Goal: Task Accomplishment & Management: Complete application form

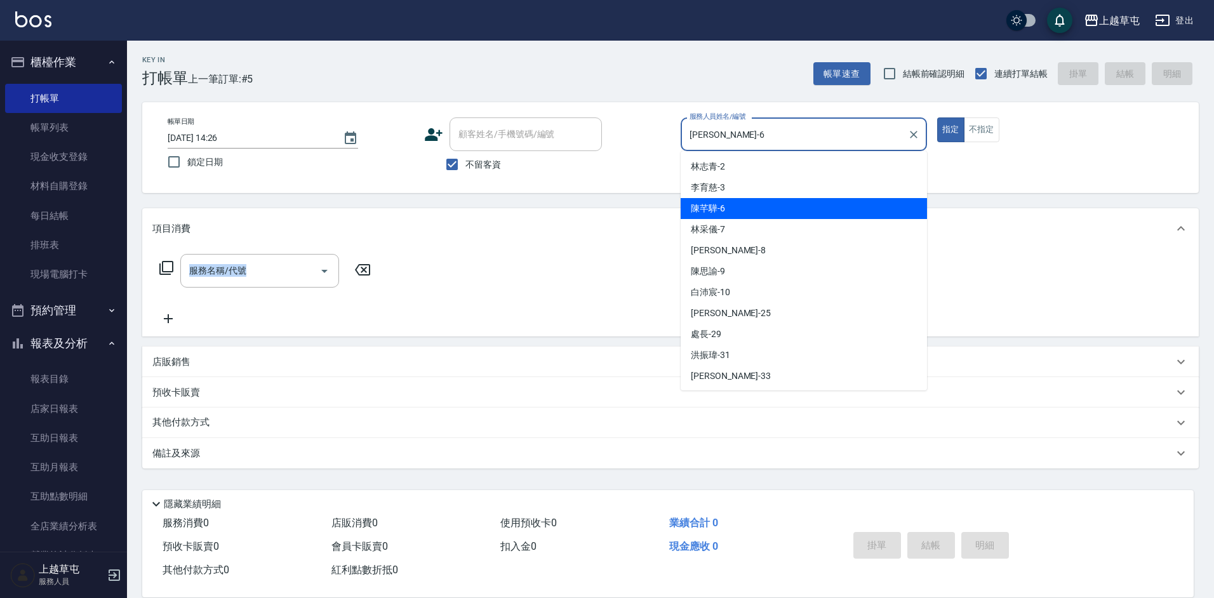
click at [844, 135] on input "[PERSON_NAME]-6" at bounding box center [794, 134] width 216 height 22
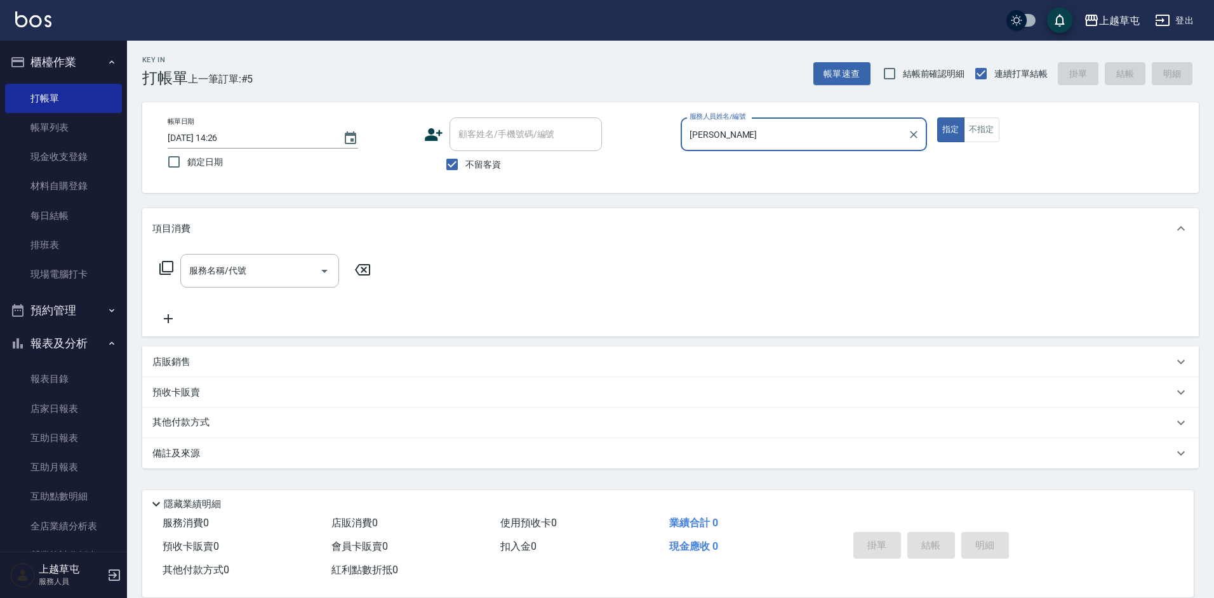
type input "陳"
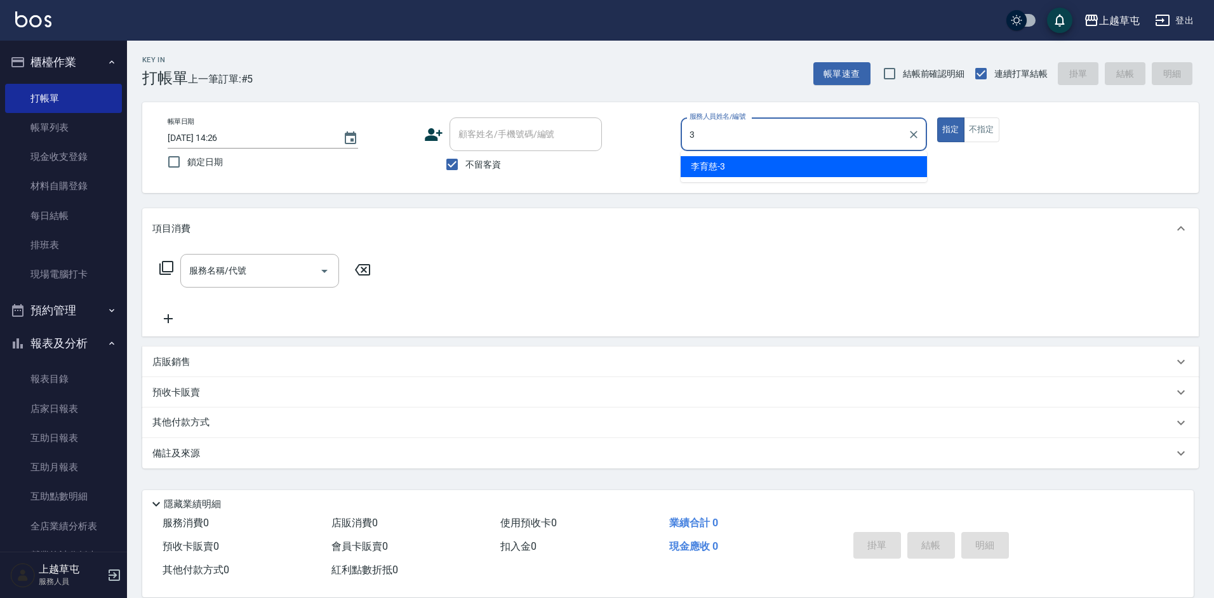
type input "[PERSON_NAME]-3"
type button "true"
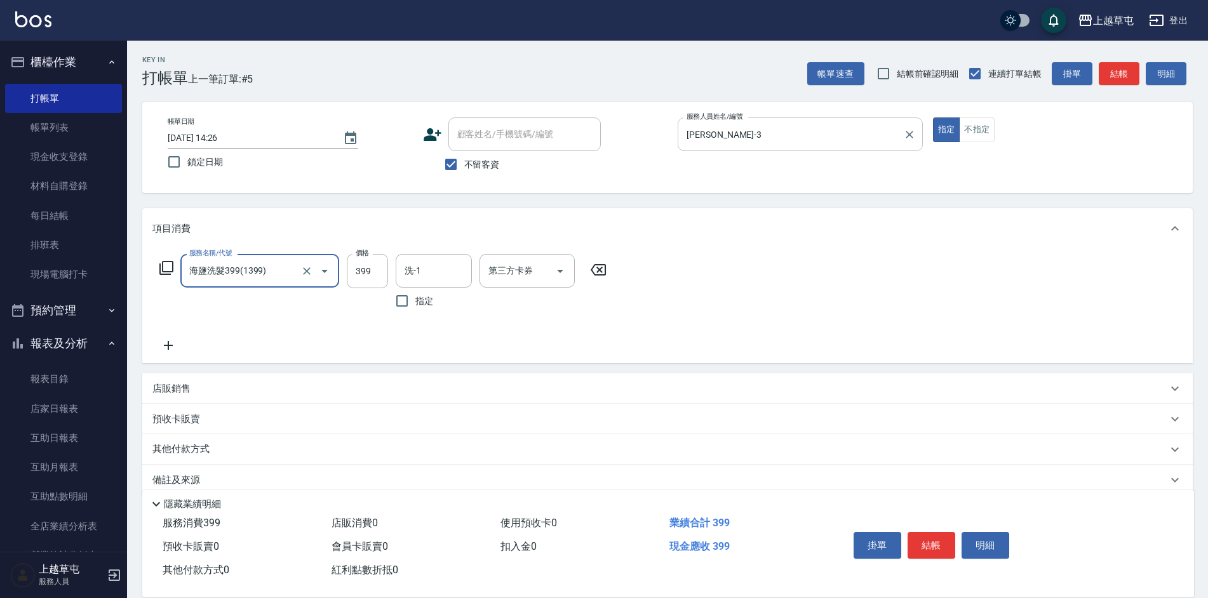
type input "海鹽洗髮399(1399)"
type input "[PERSON_NAME]-39"
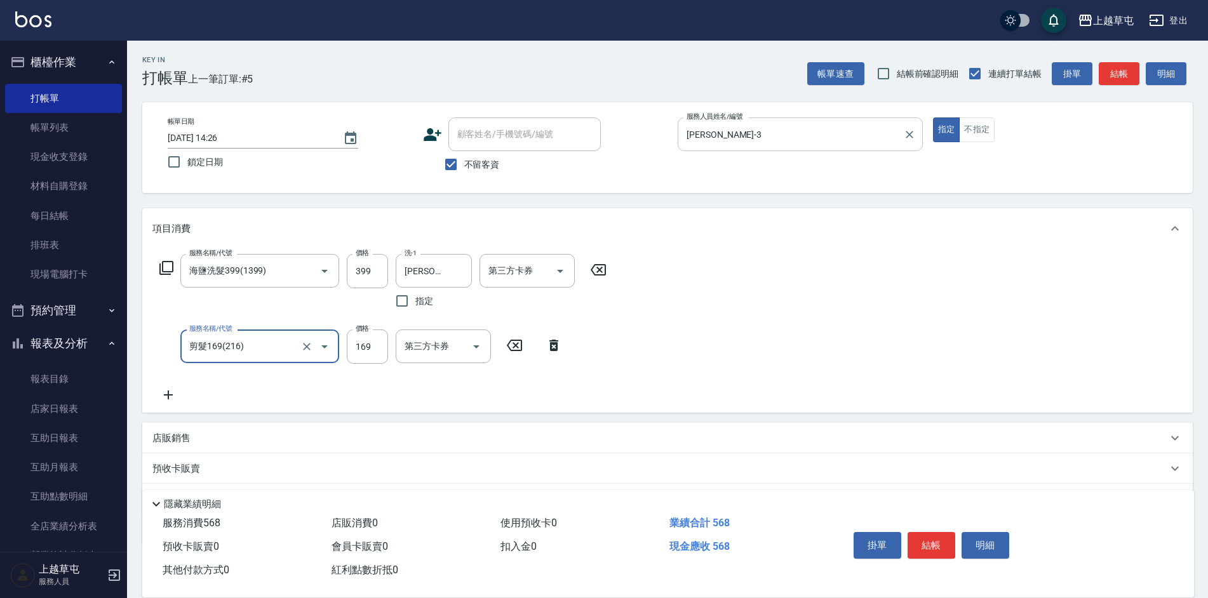
type input "剪髮169(216)"
type input "250"
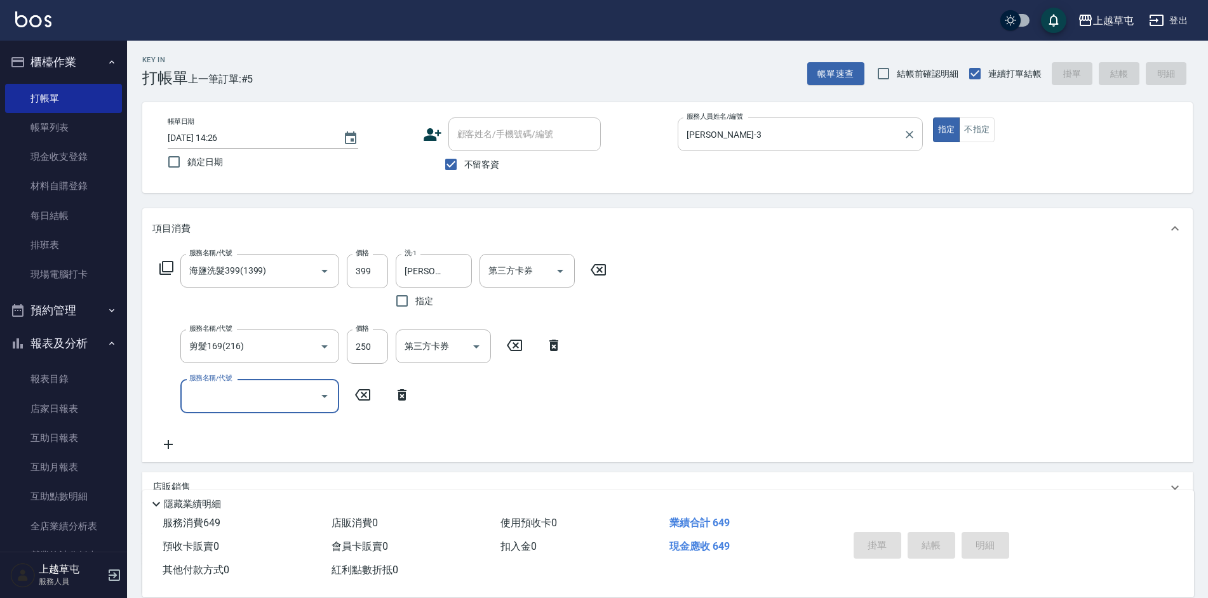
type input "[DATE] 15:45"
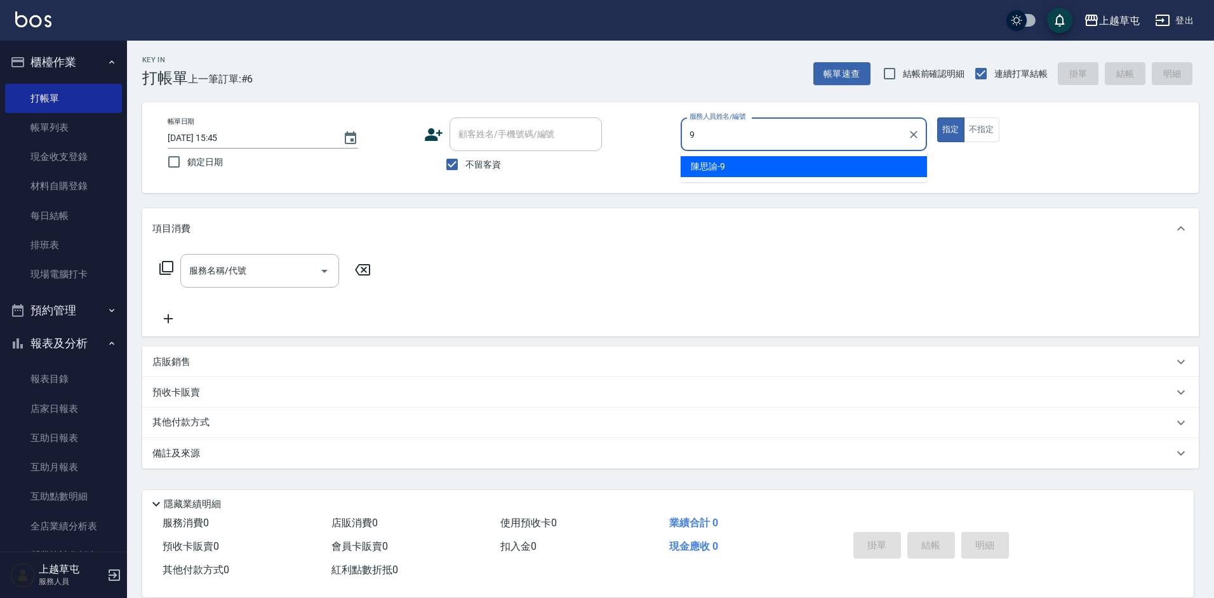
type input "[PERSON_NAME]-9"
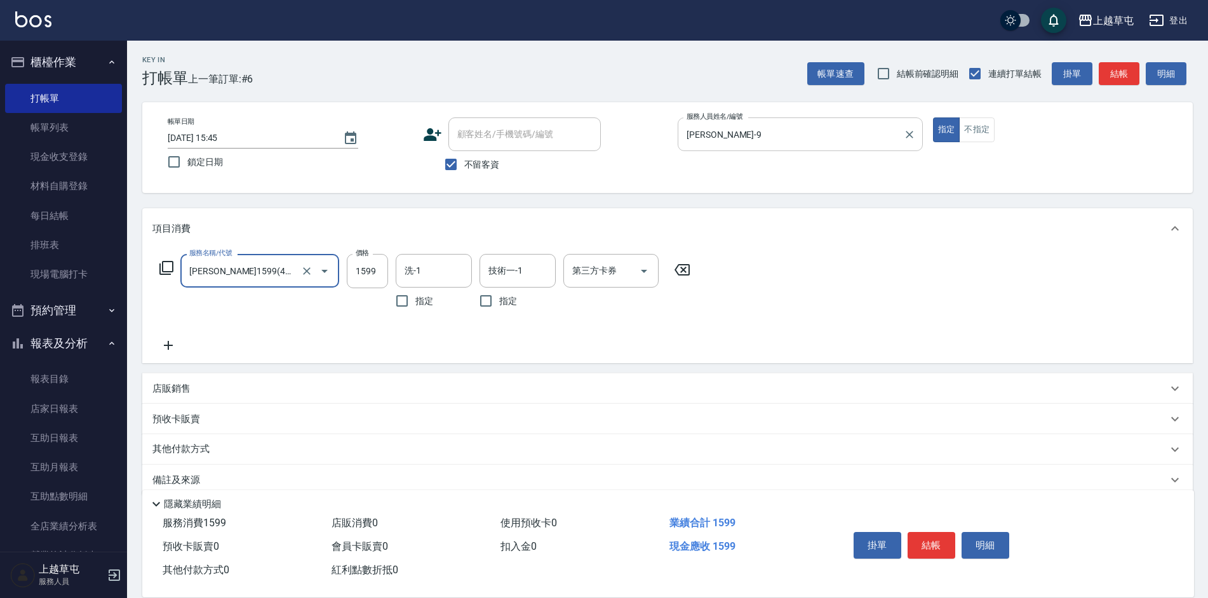
type input "[PERSON_NAME]1599(41599)"
type input "209"
type input "[PERSON_NAME]25"
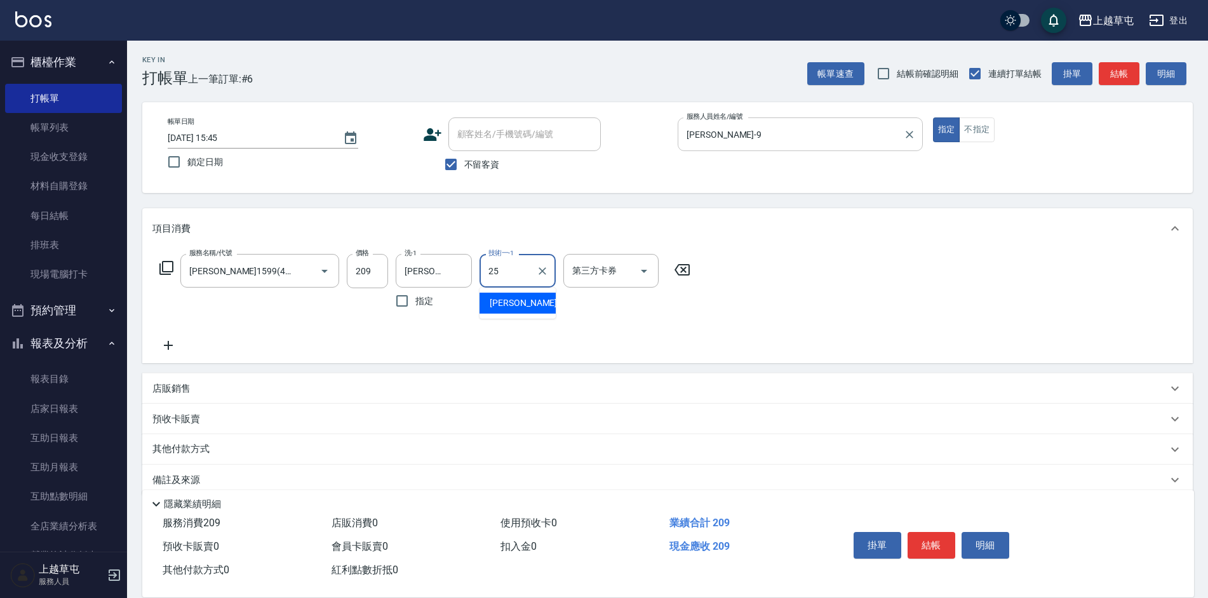
type input "[PERSON_NAME]25"
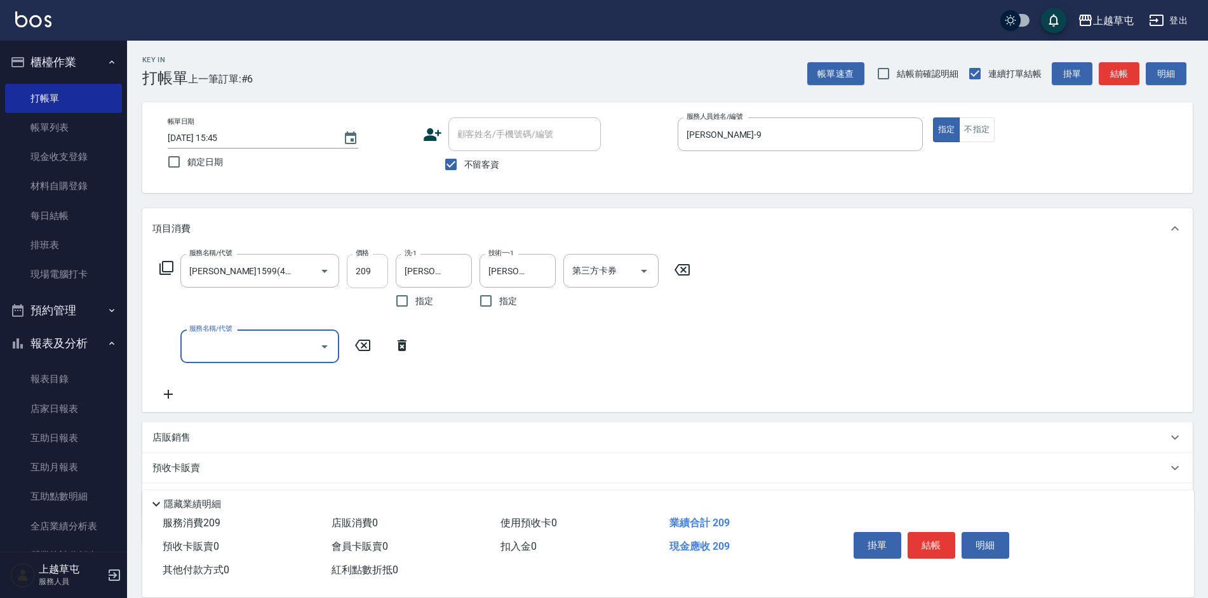
click at [376, 263] on input "209" at bounding box center [367, 271] width 41 height 34
type input "2099"
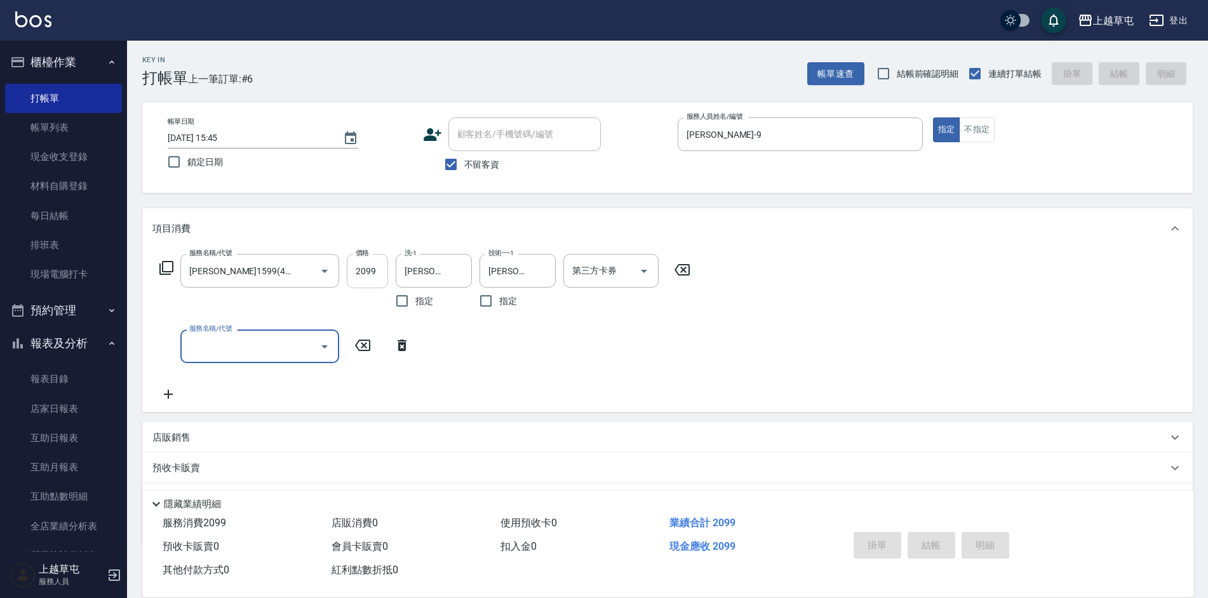
type input "[DATE] 15:46"
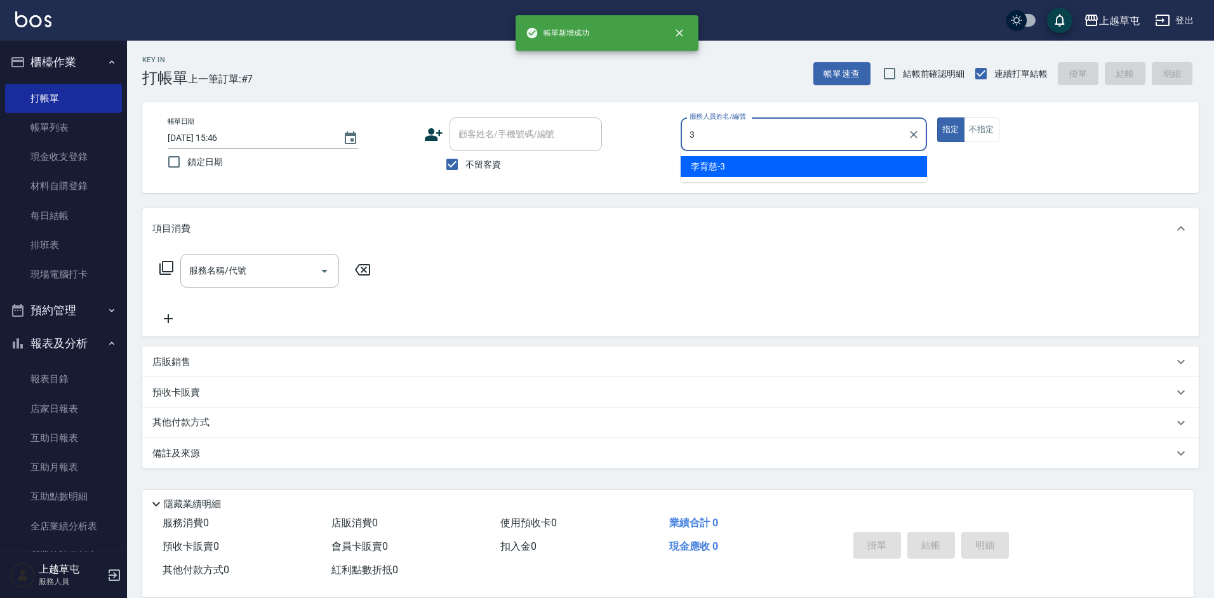
type input "[PERSON_NAME]-3"
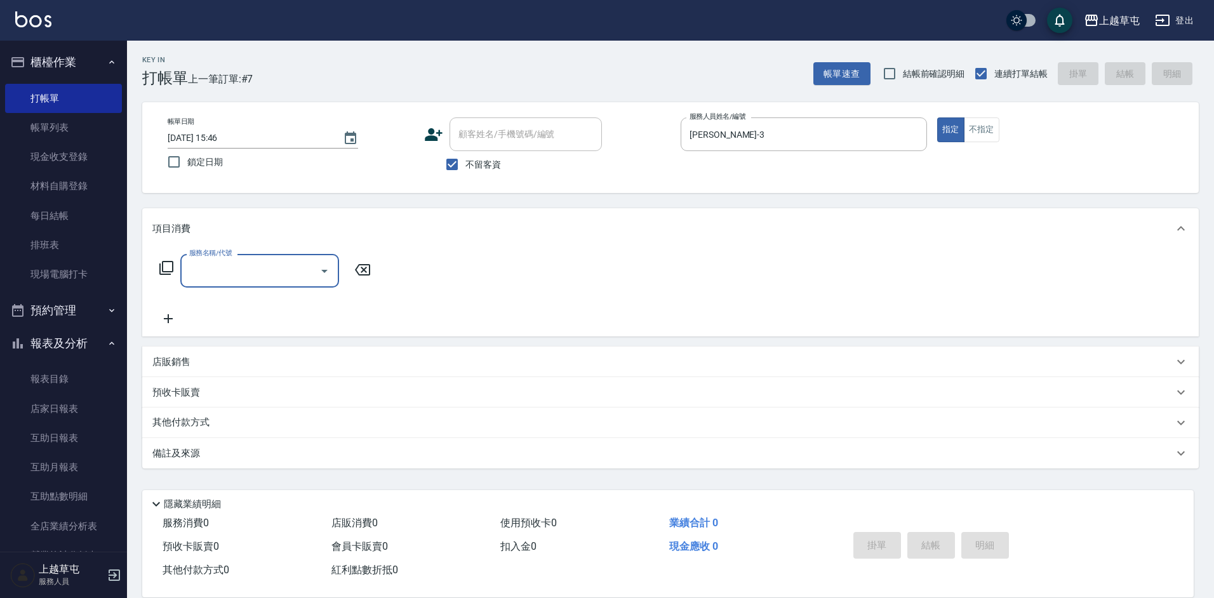
click at [167, 362] on p "店販銷售" at bounding box center [171, 362] width 38 height 13
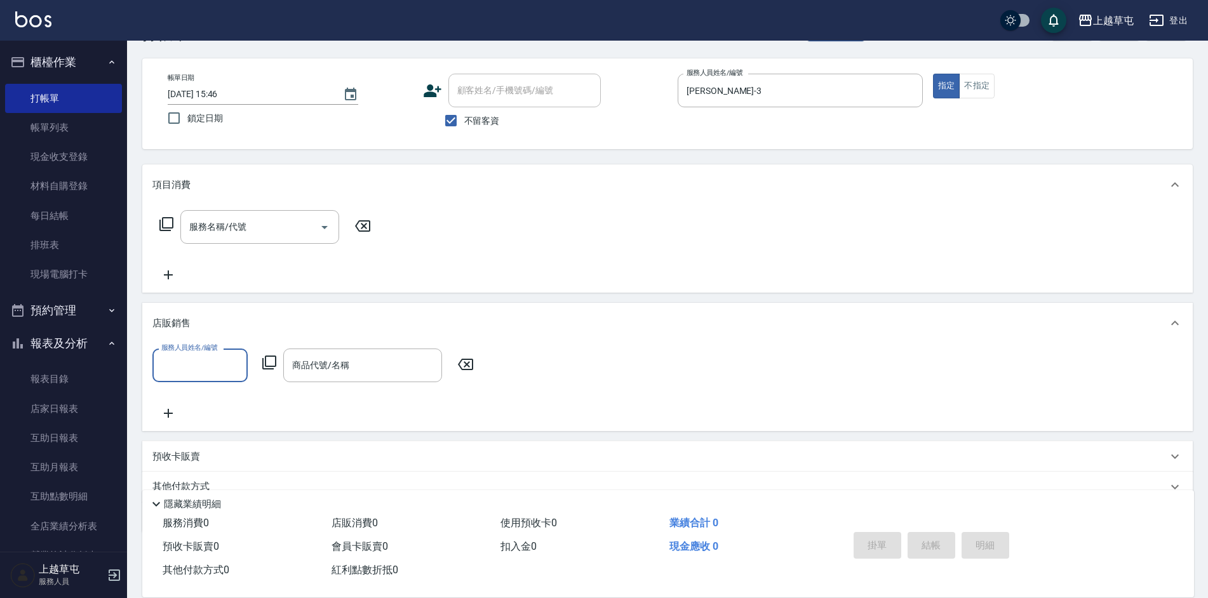
scroll to position [100, 0]
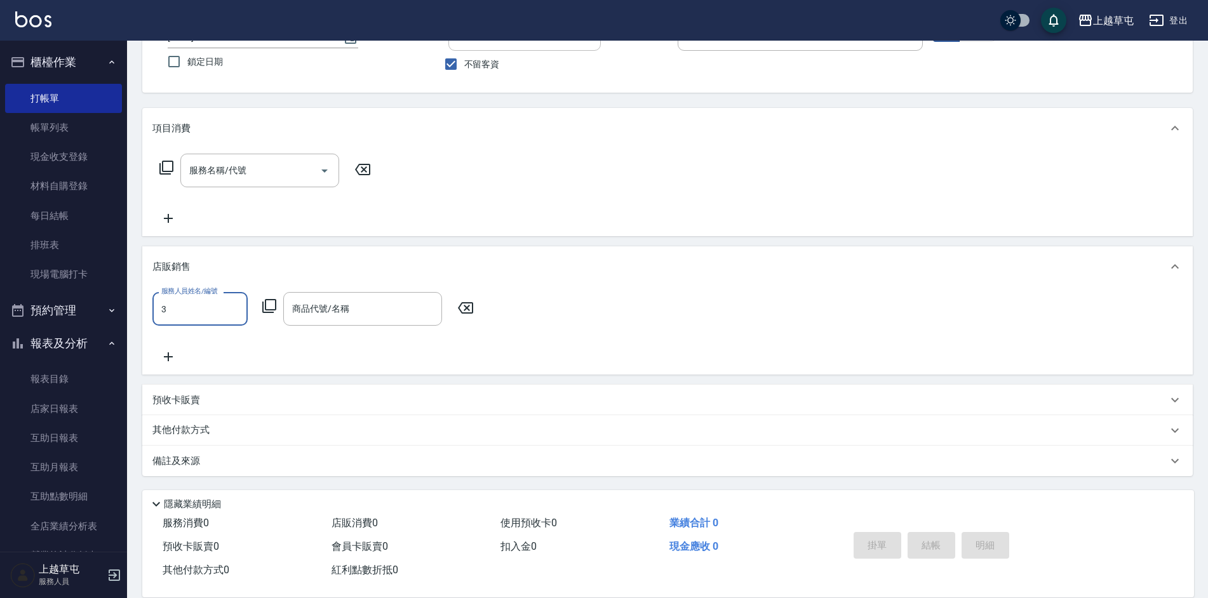
type input "[PERSON_NAME]-3"
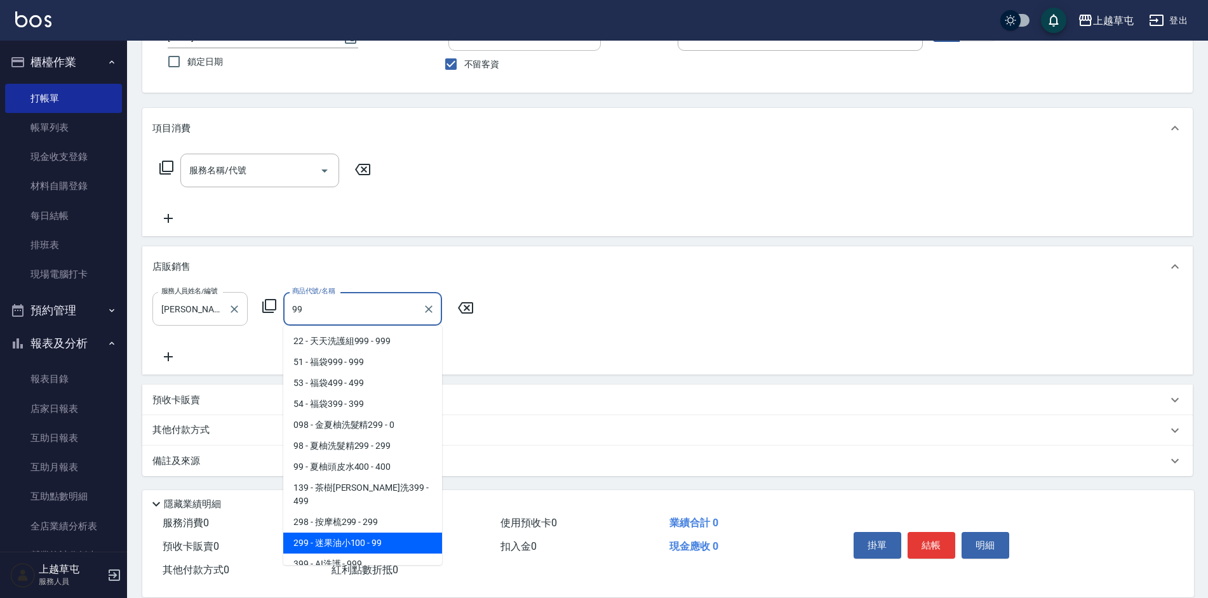
type input "迷果油小100"
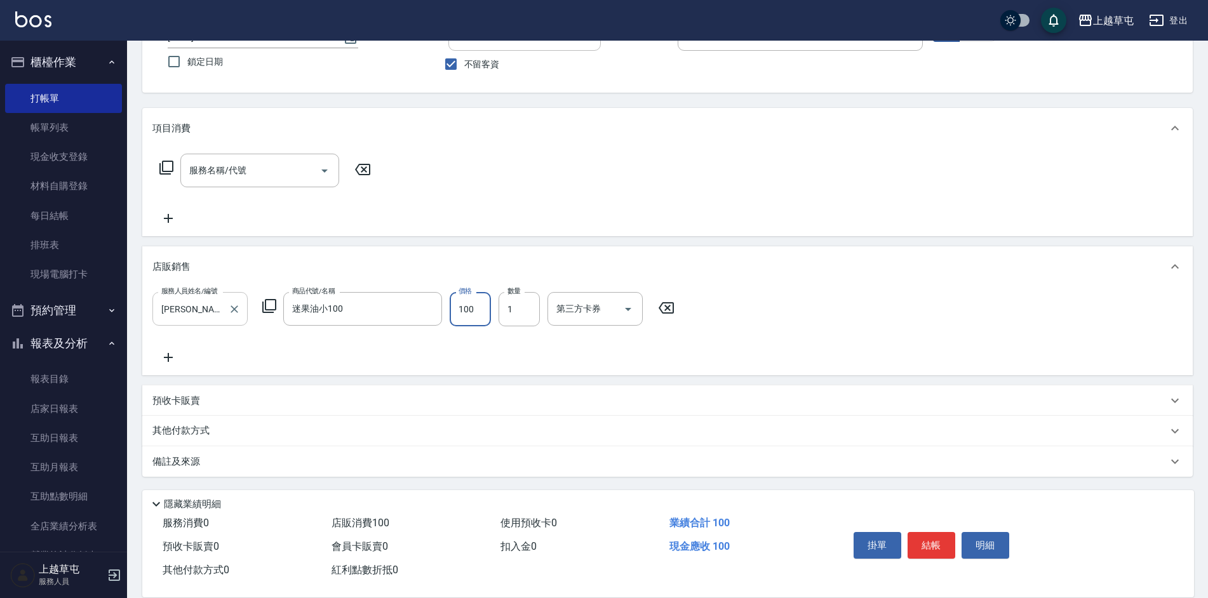
type input "100"
type input "2"
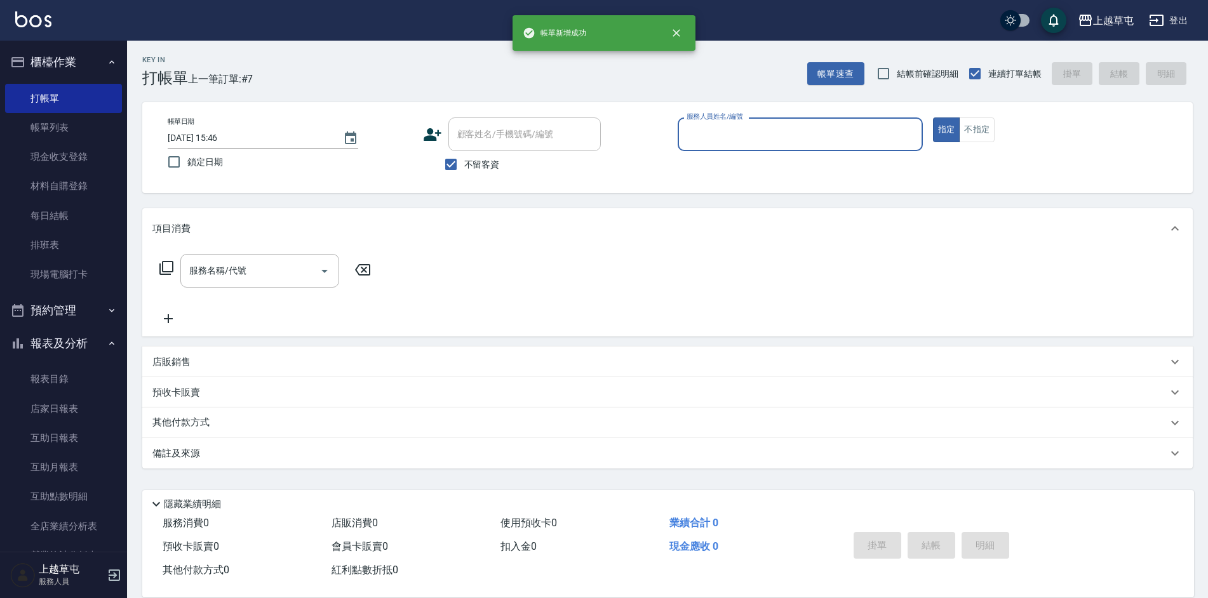
scroll to position [0, 0]
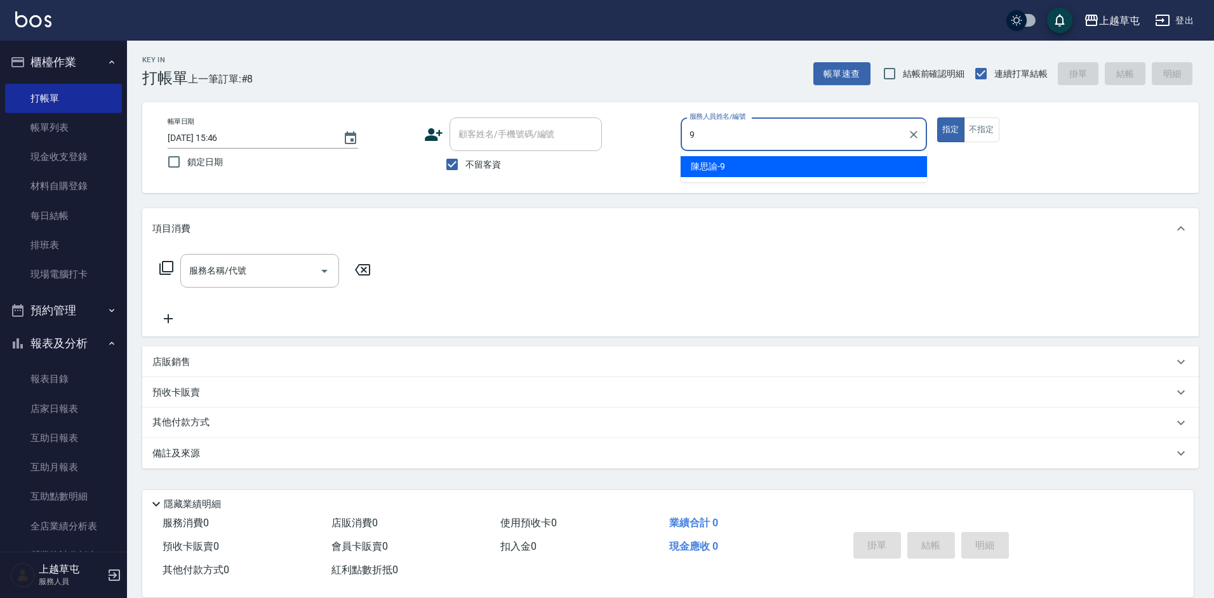
type input "[PERSON_NAME]-9"
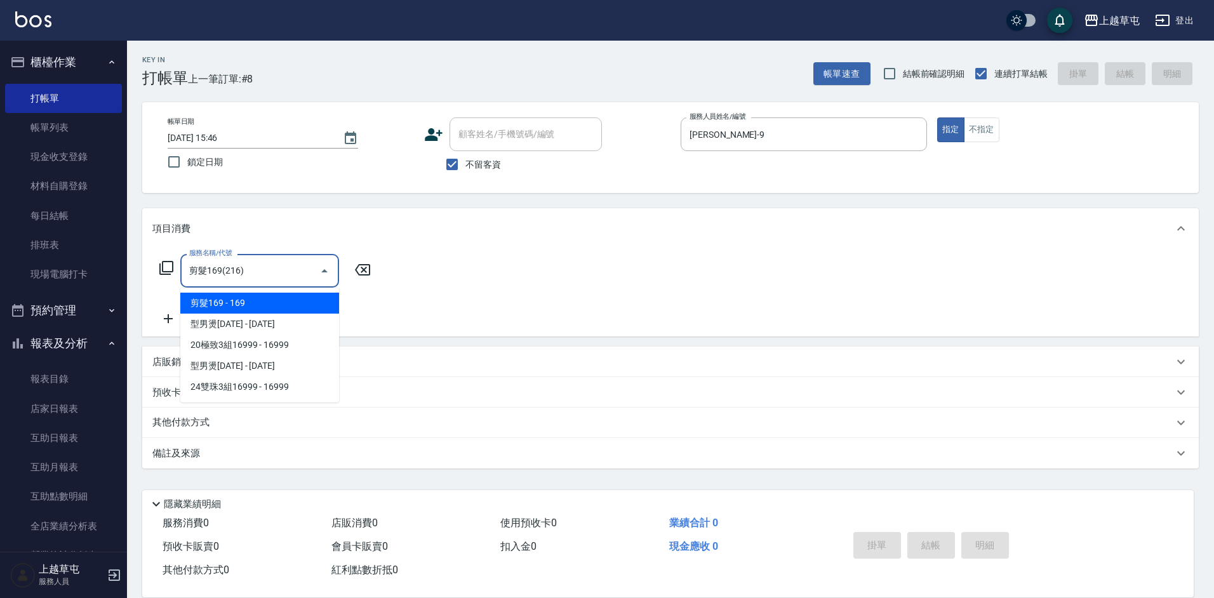
type input "剪髮169(216)"
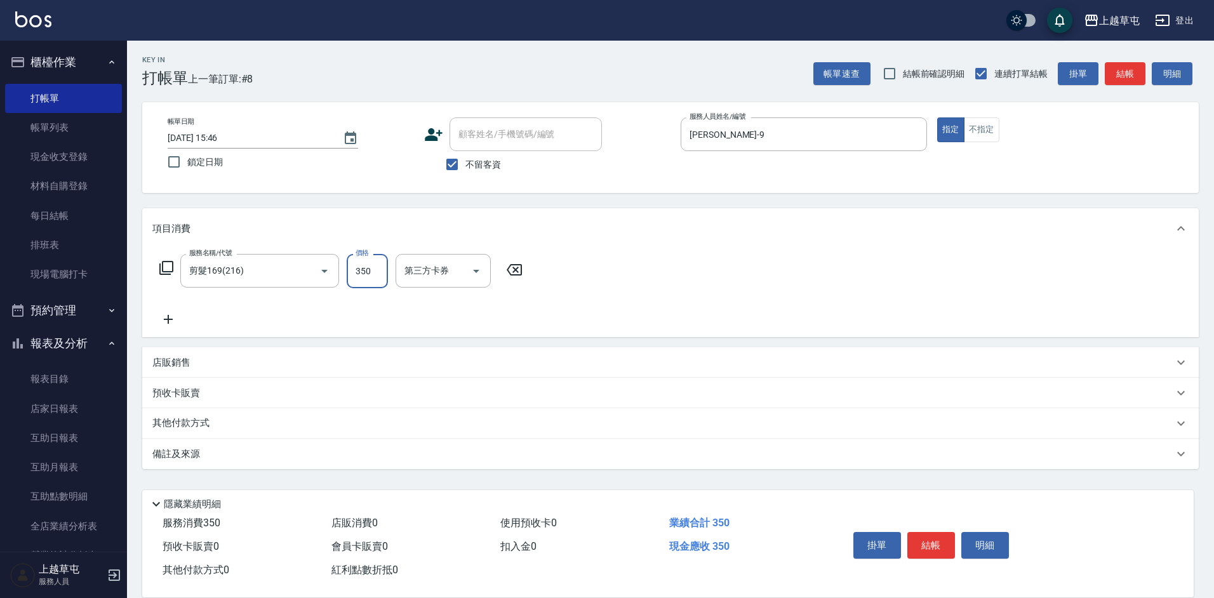
type input "350"
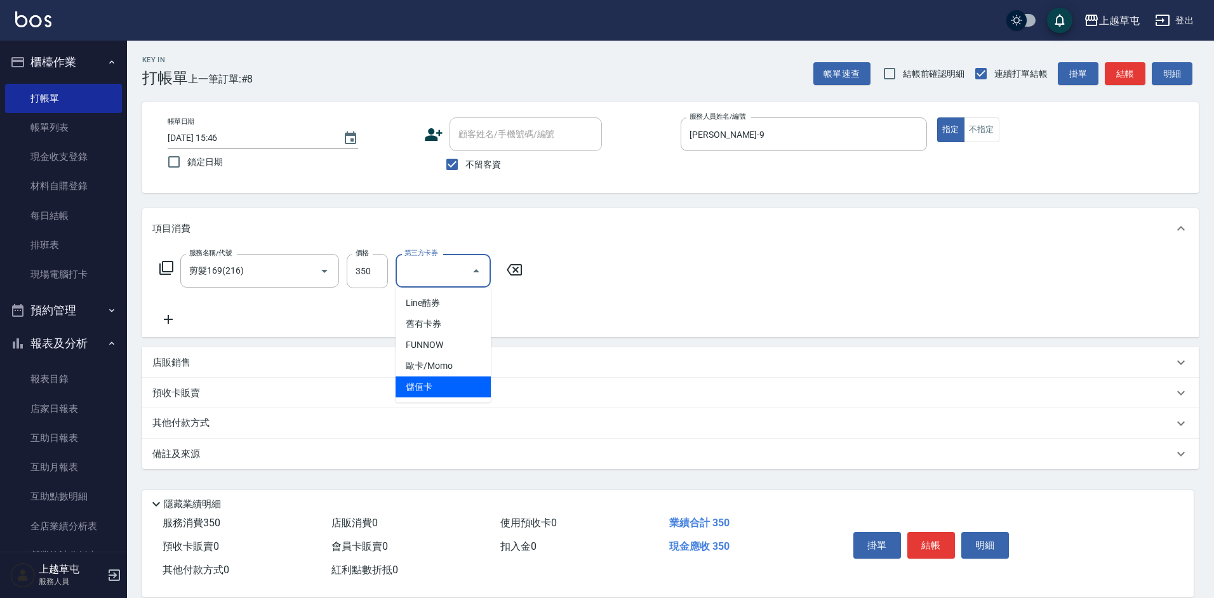
type input "儲值卡"
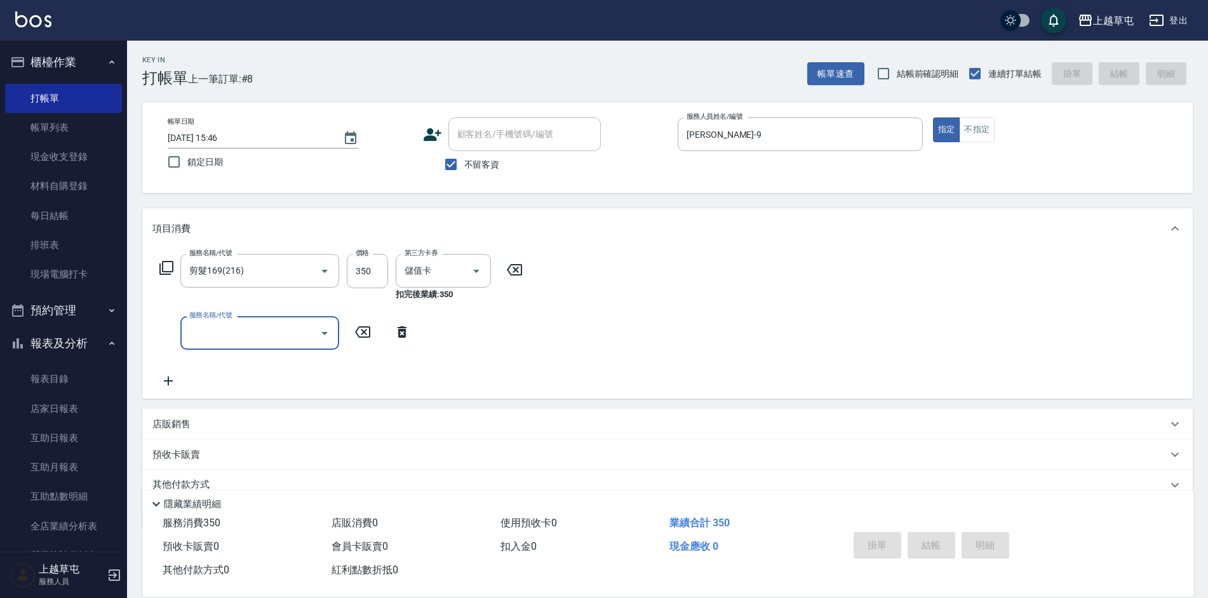
type input "[DATE] 15:47"
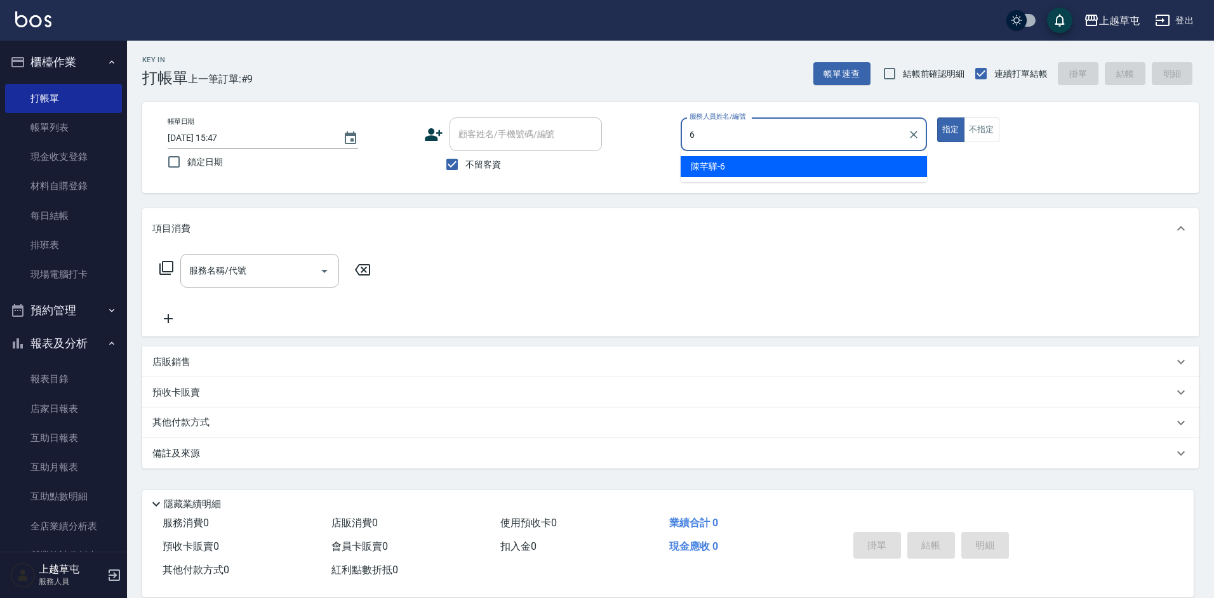
type input "[PERSON_NAME]-6"
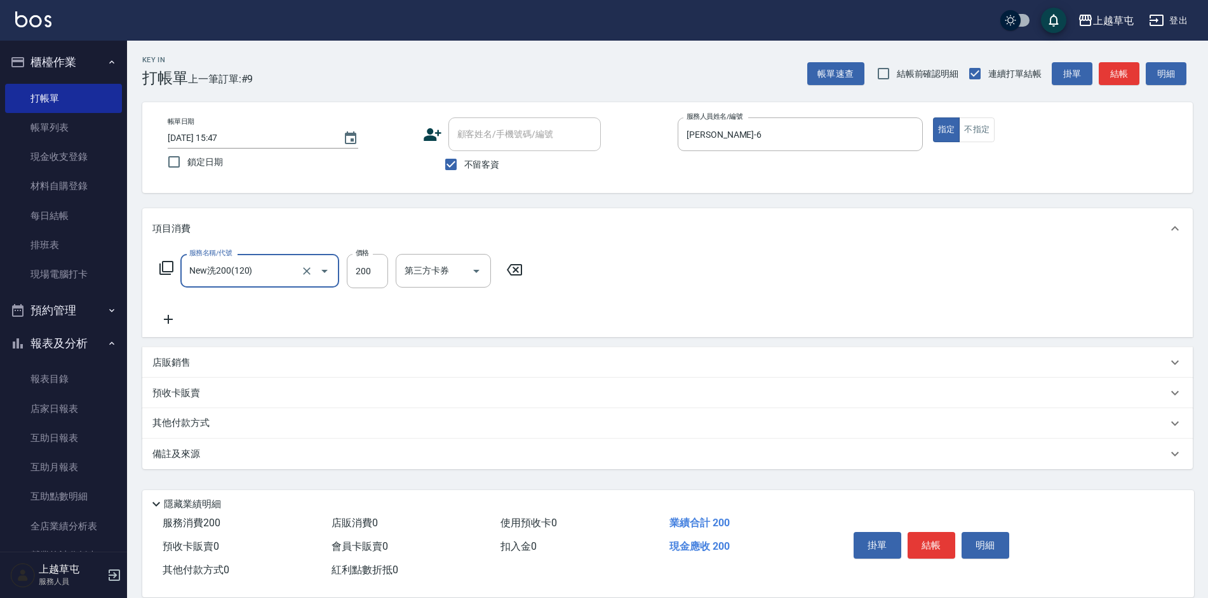
type input "New洗200(120)"
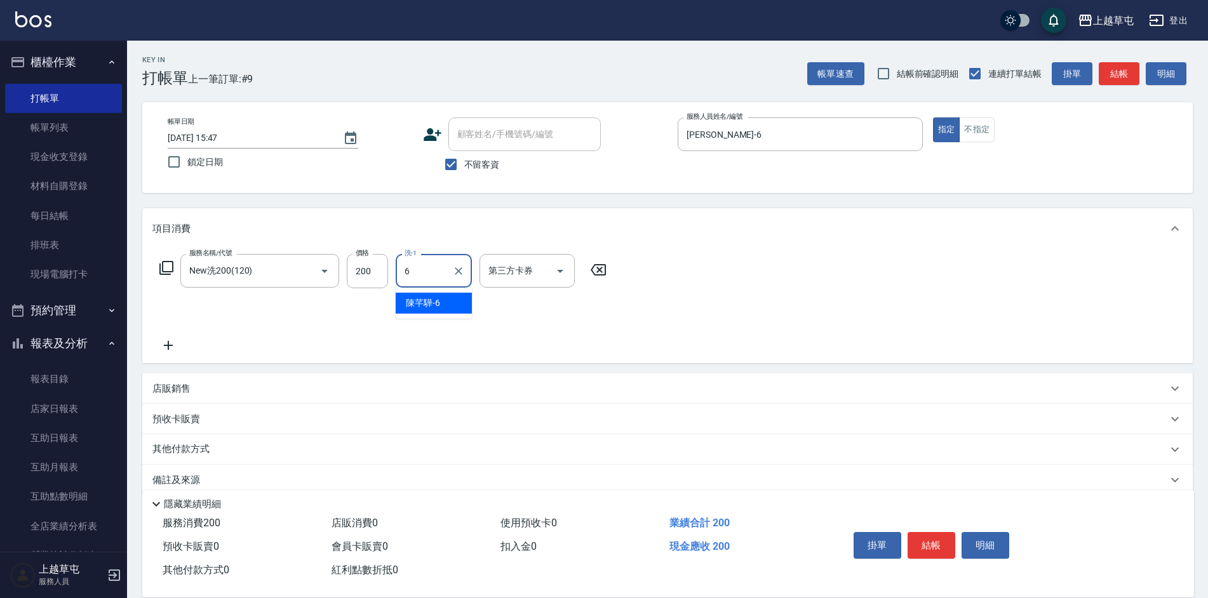
type input "[PERSON_NAME]-6"
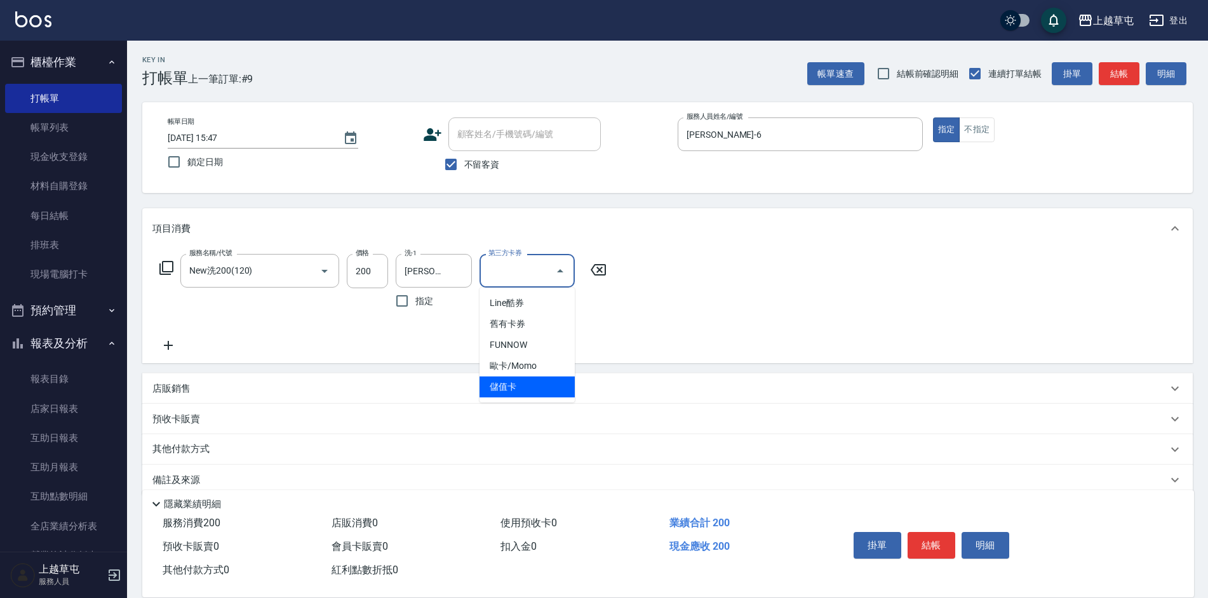
type input "儲值卡"
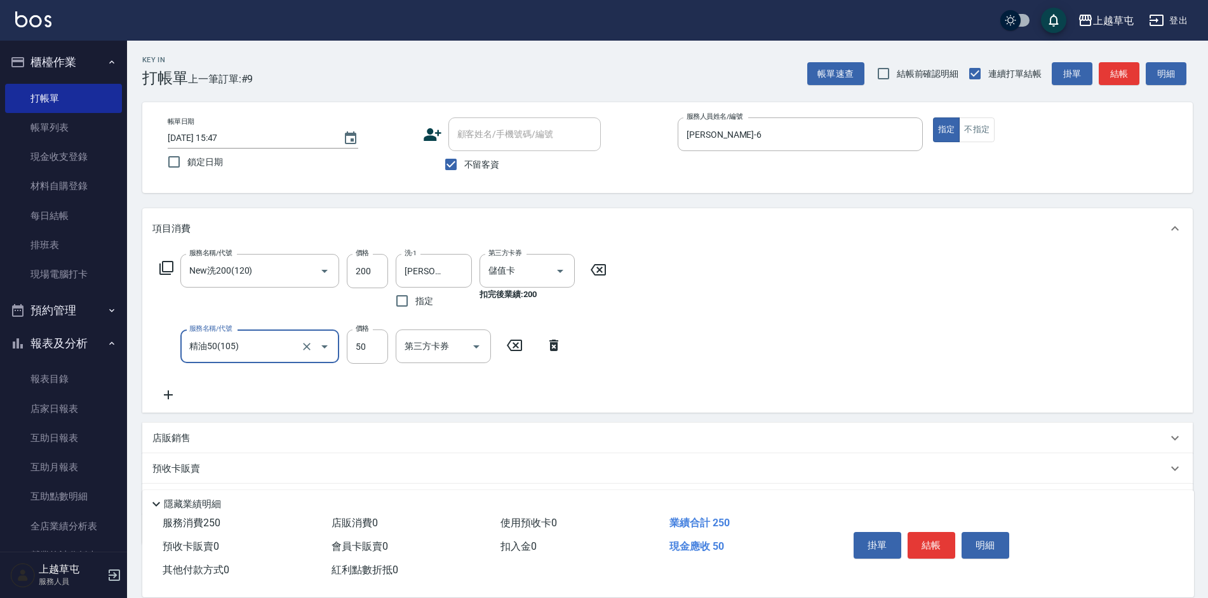
type input "精油50(105)"
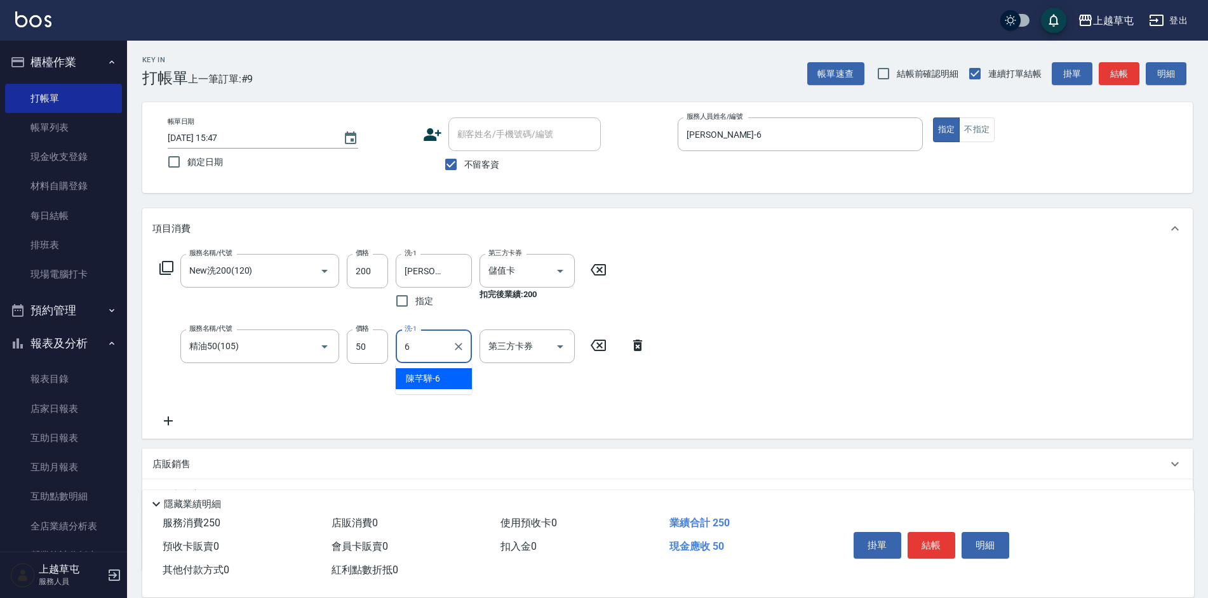
type input "[PERSON_NAME]-6"
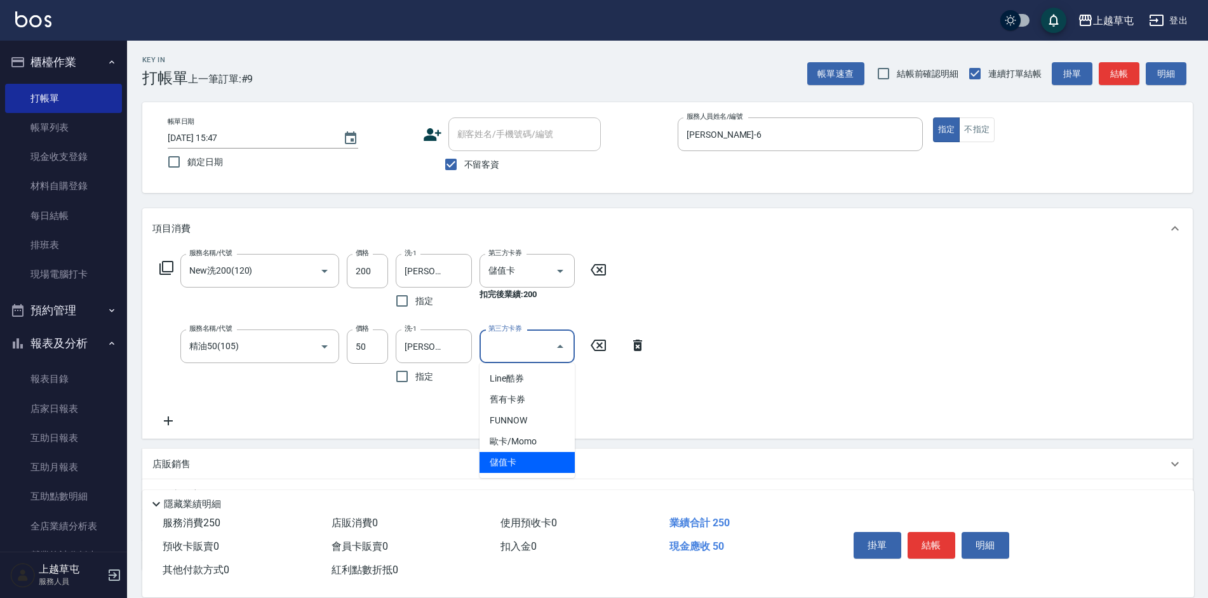
type input "儲值卡"
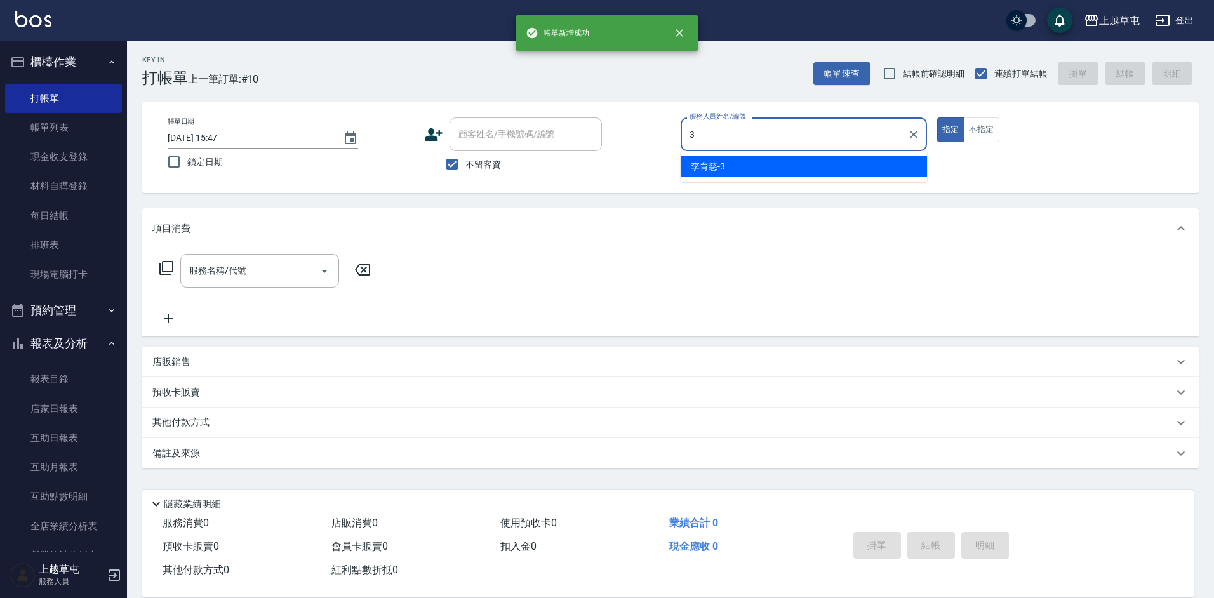
type input "[PERSON_NAME]-3"
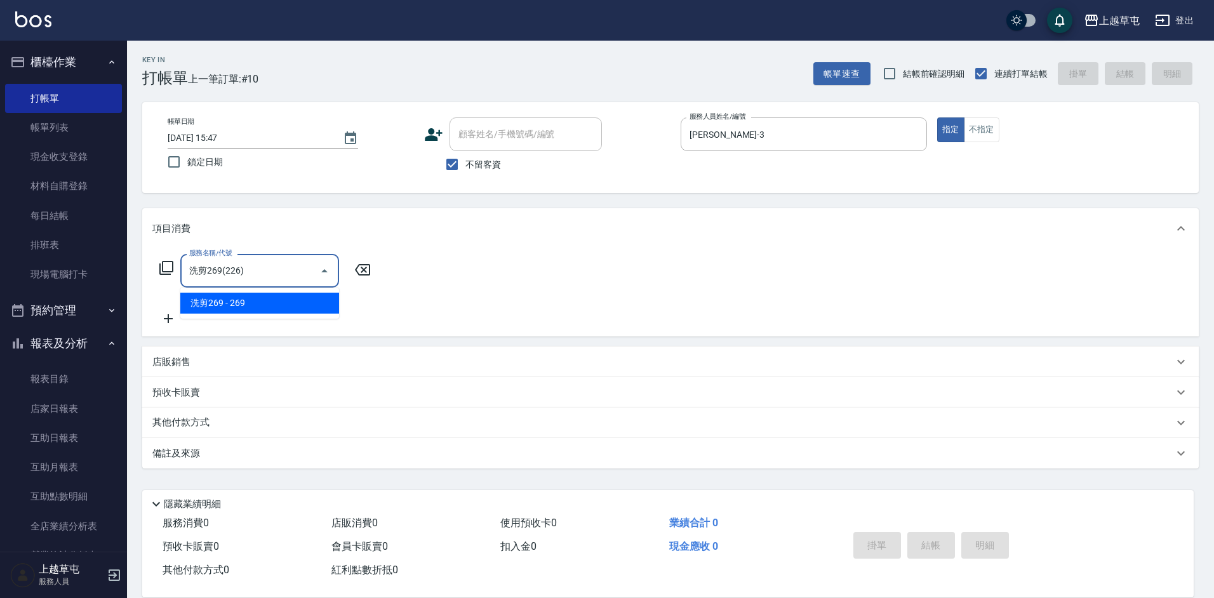
type input "洗剪269(226)"
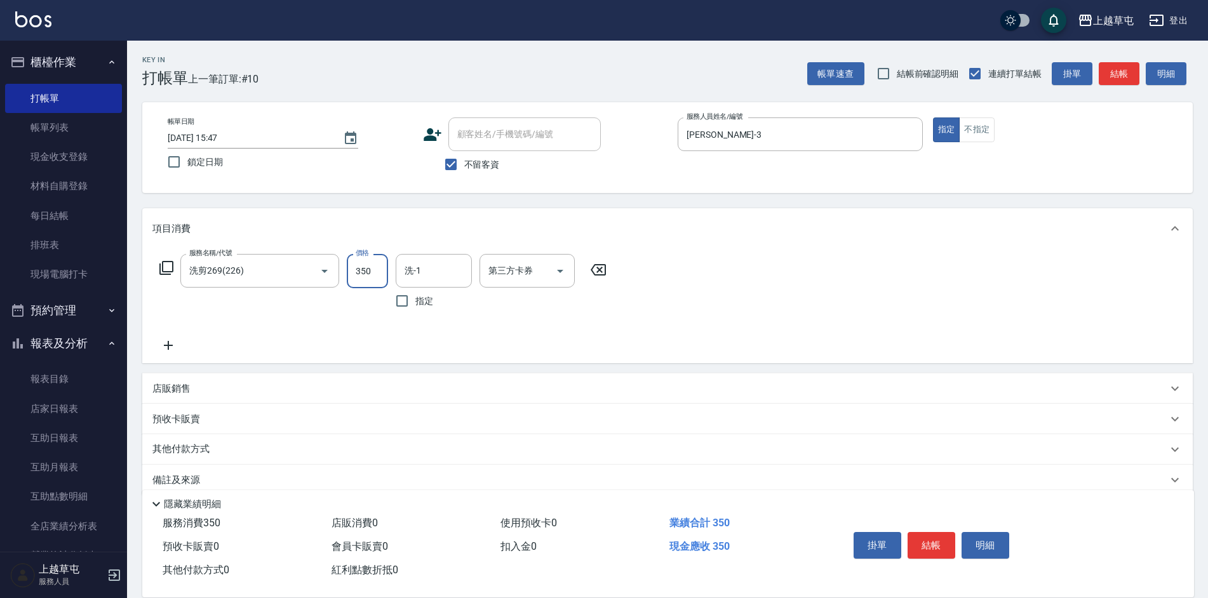
type input "350"
type input "[PERSON_NAME]25"
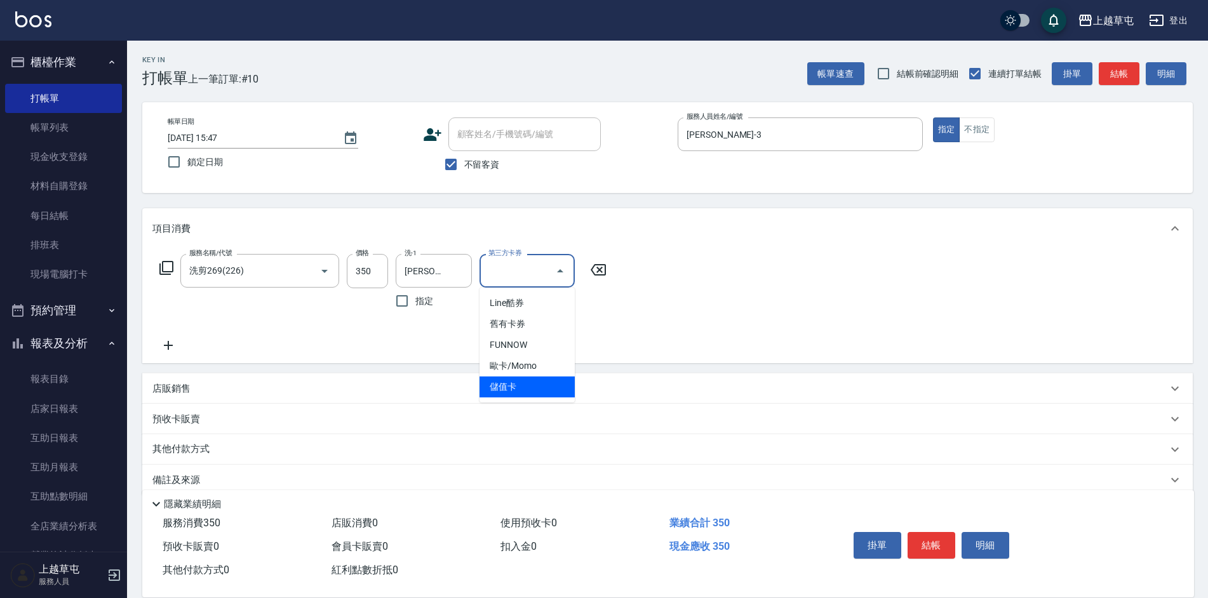
type input "儲值卡"
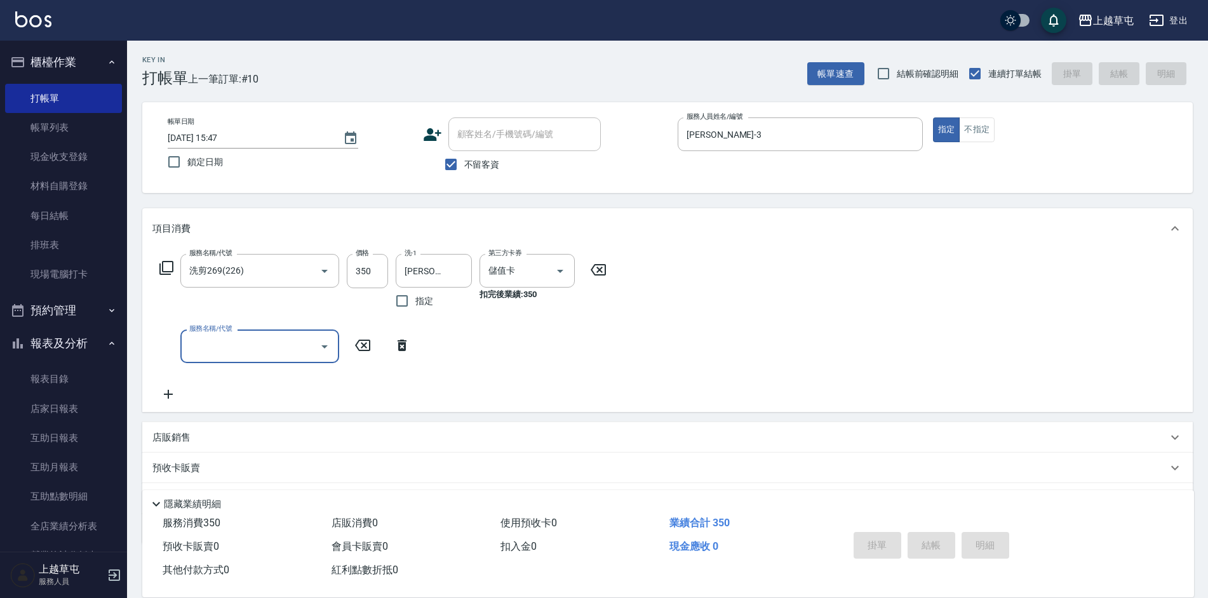
type input "[DATE] 15:48"
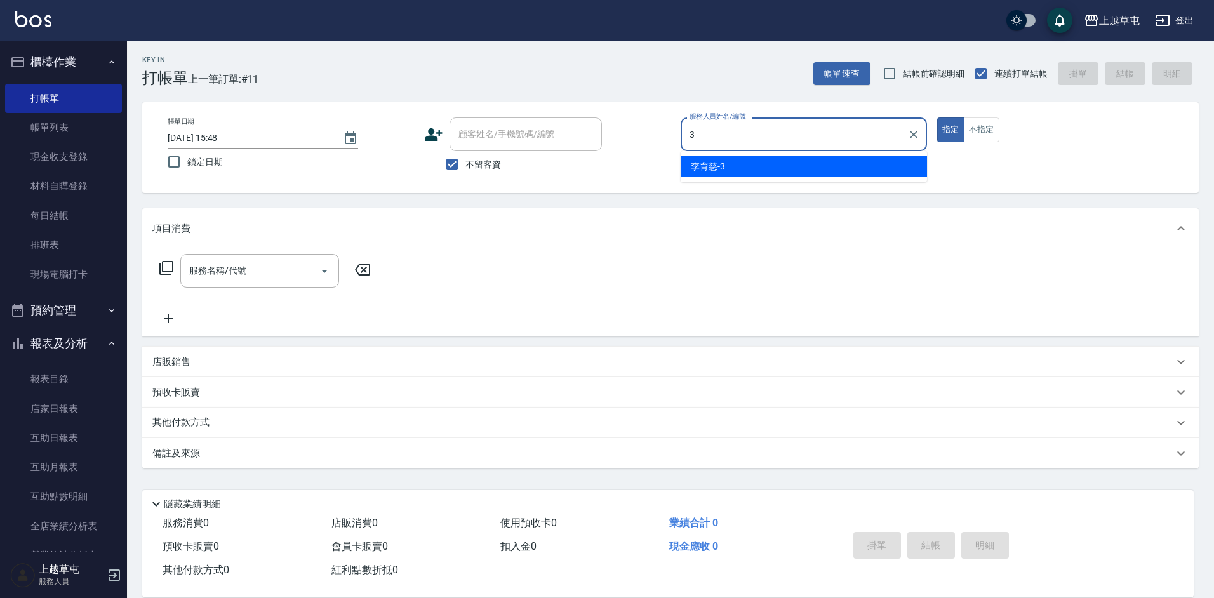
type input "[PERSON_NAME]-3"
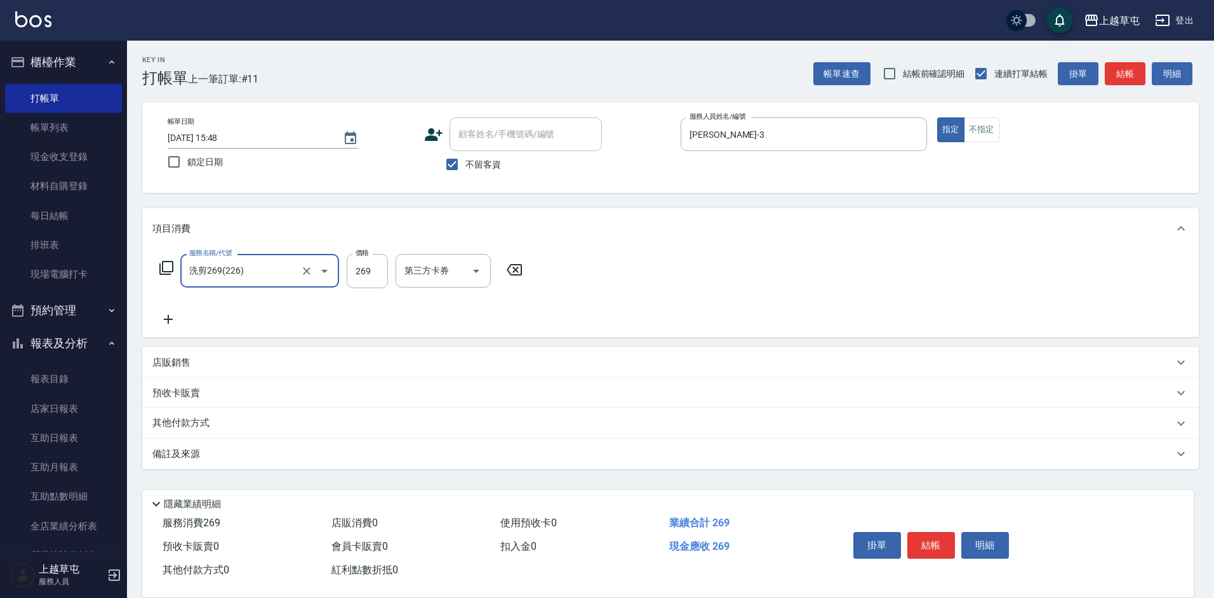
type input "洗剪269(226)"
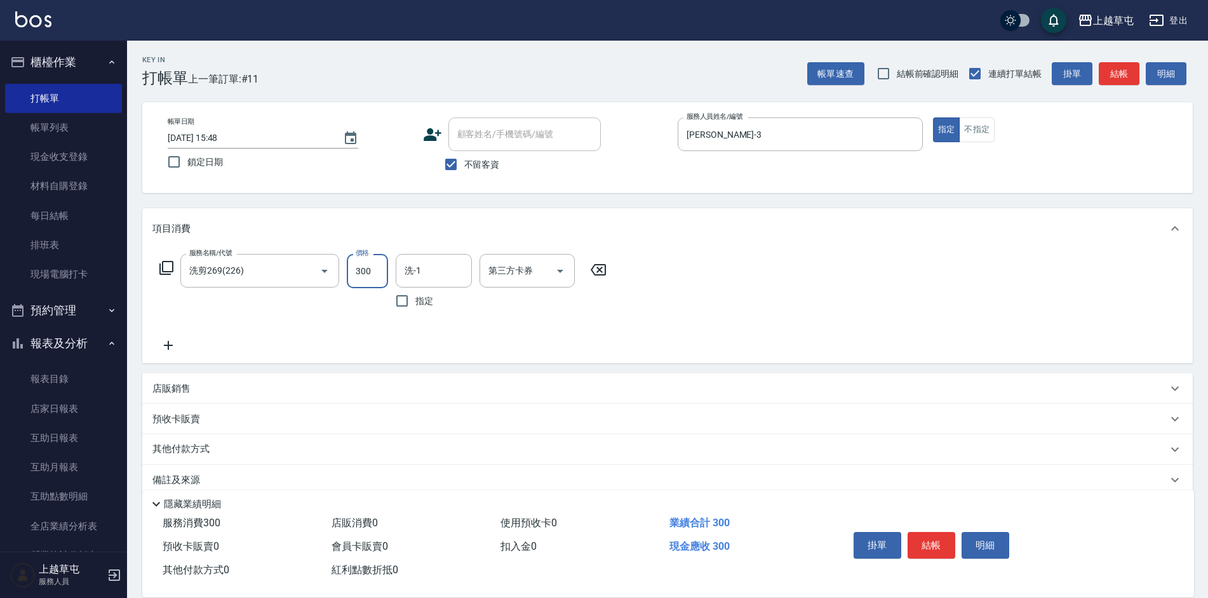
type input "300"
type input "256"
click at [450, 263] on input "洗-1" at bounding box center [433, 271] width 65 height 22
type input "[PERSON_NAME]25"
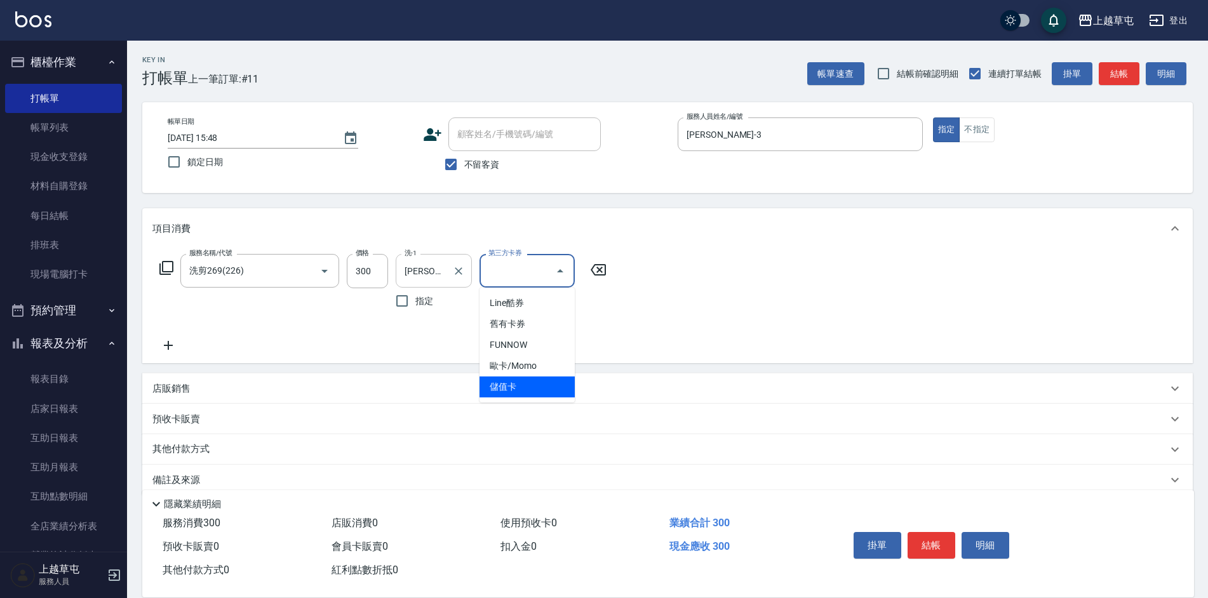
type input "儲值卡"
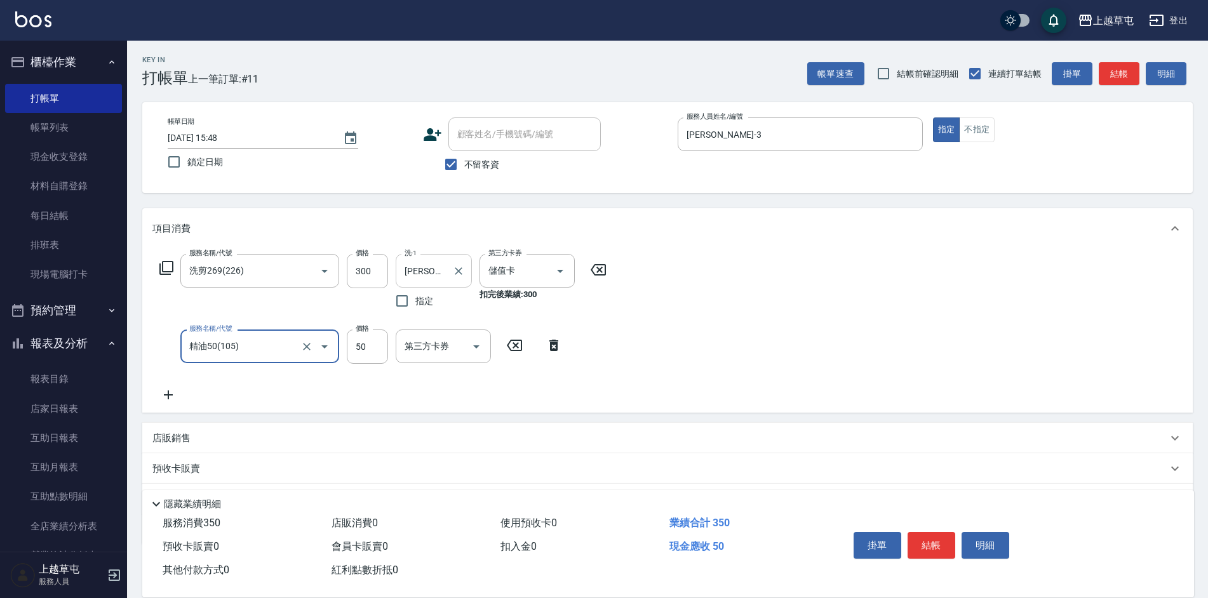
type input "精油50(105)"
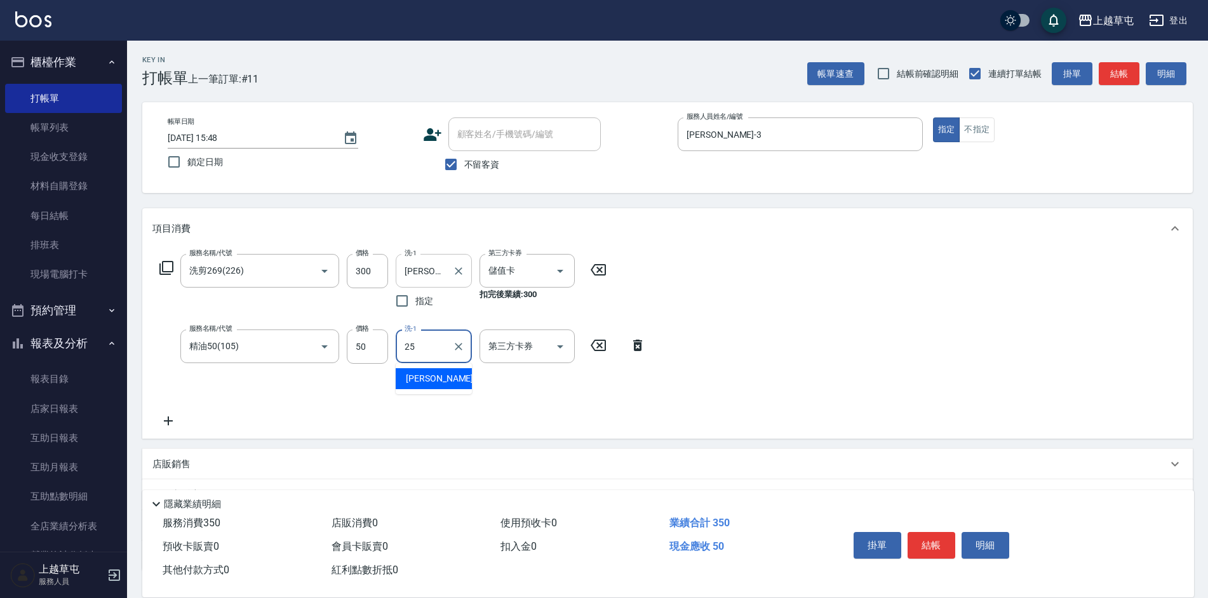
type input "[PERSON_NAME]25"
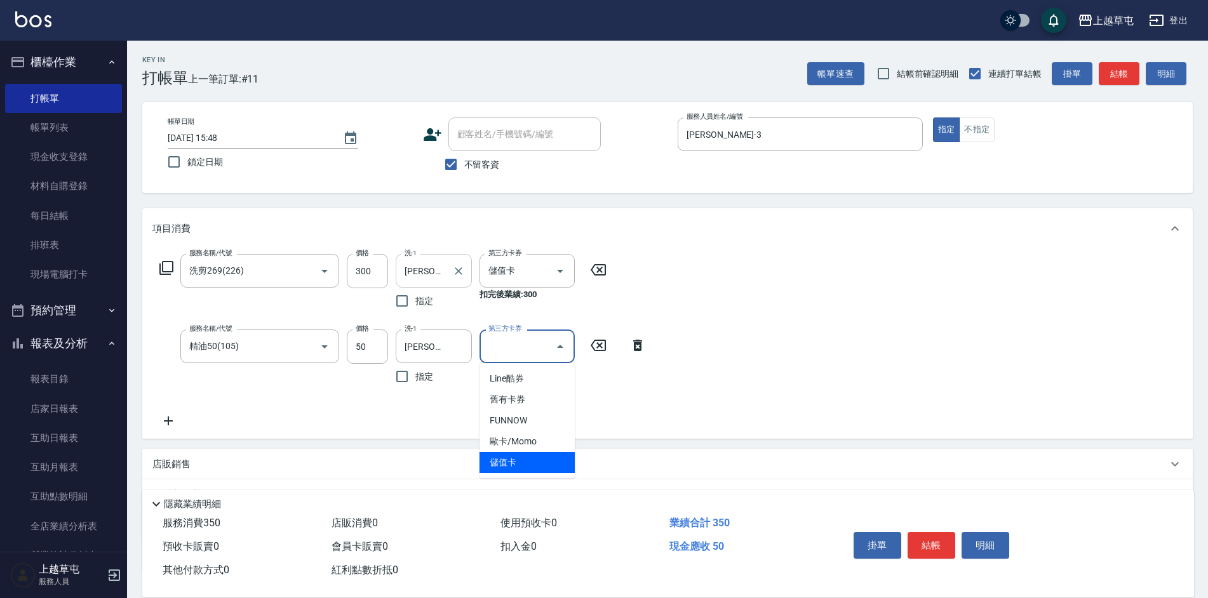
type input "儲值卡"
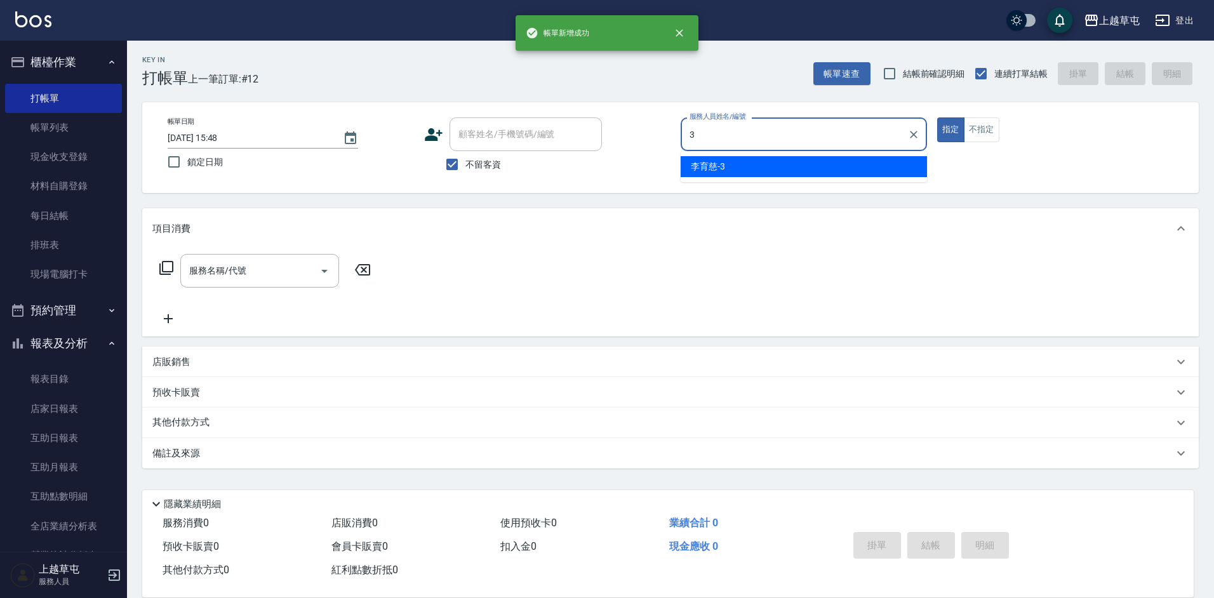
type input "[PERSON_NAME]-3"
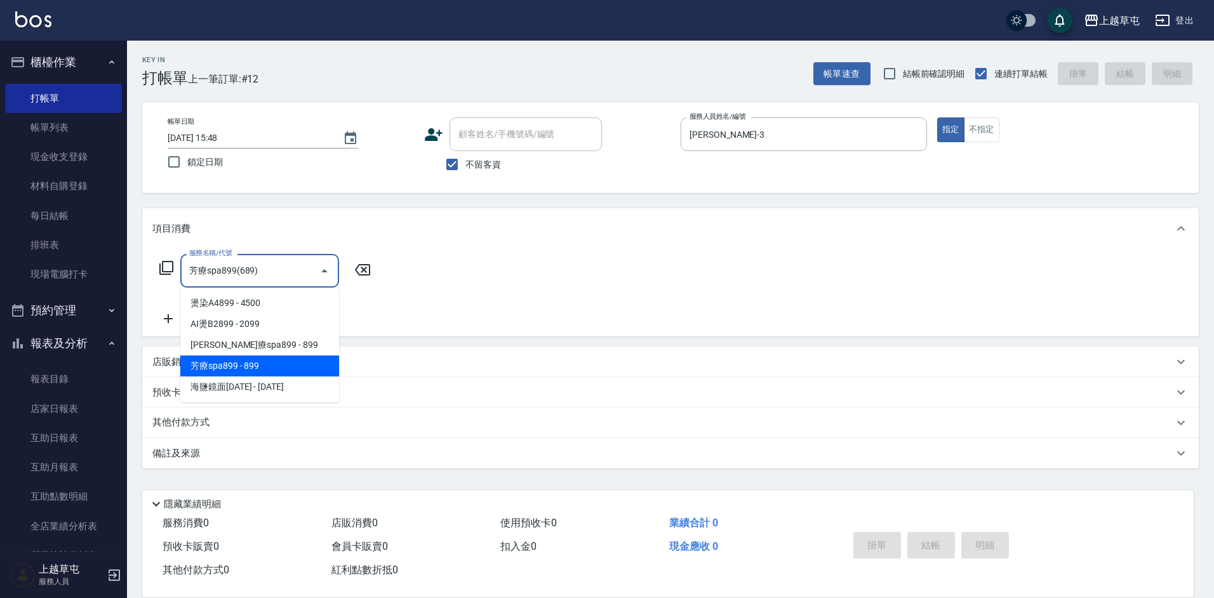
type input "."
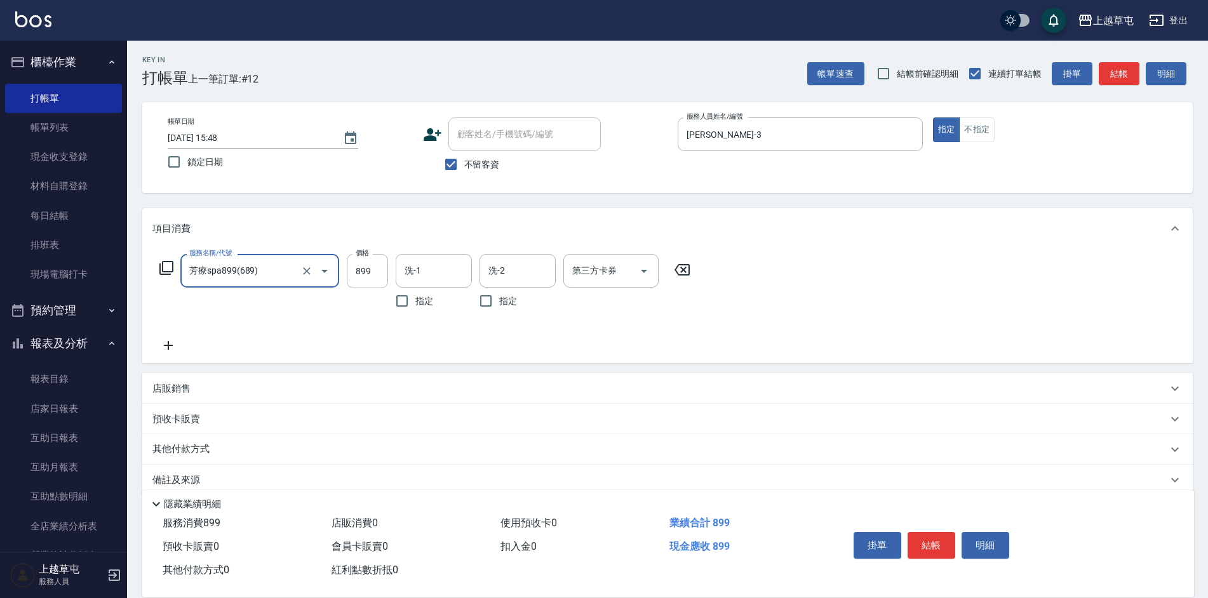
type input "芳療spa899(689)"
type input "[PERSON_NAME]25"
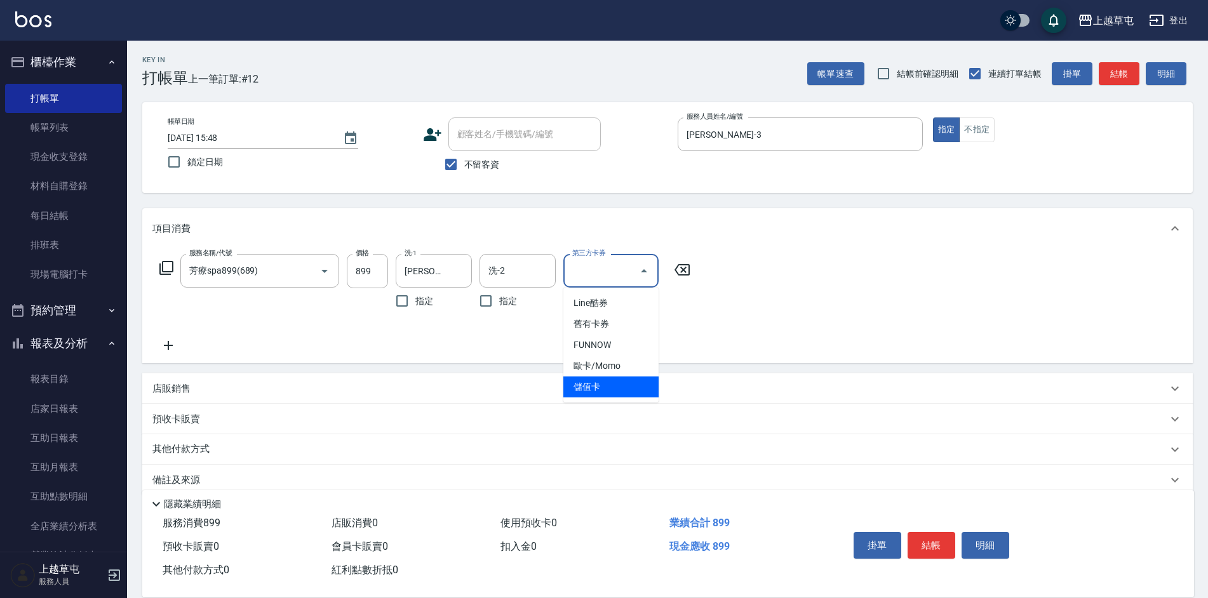
type input "儲值卡"
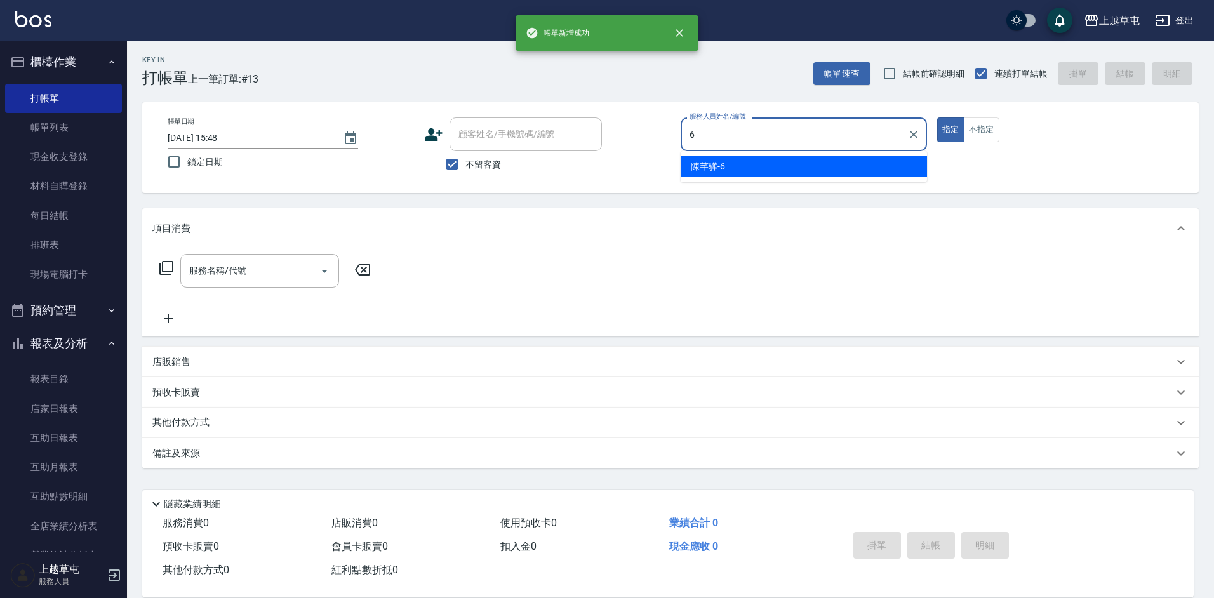
type input "[PERSON_NAME]-6"
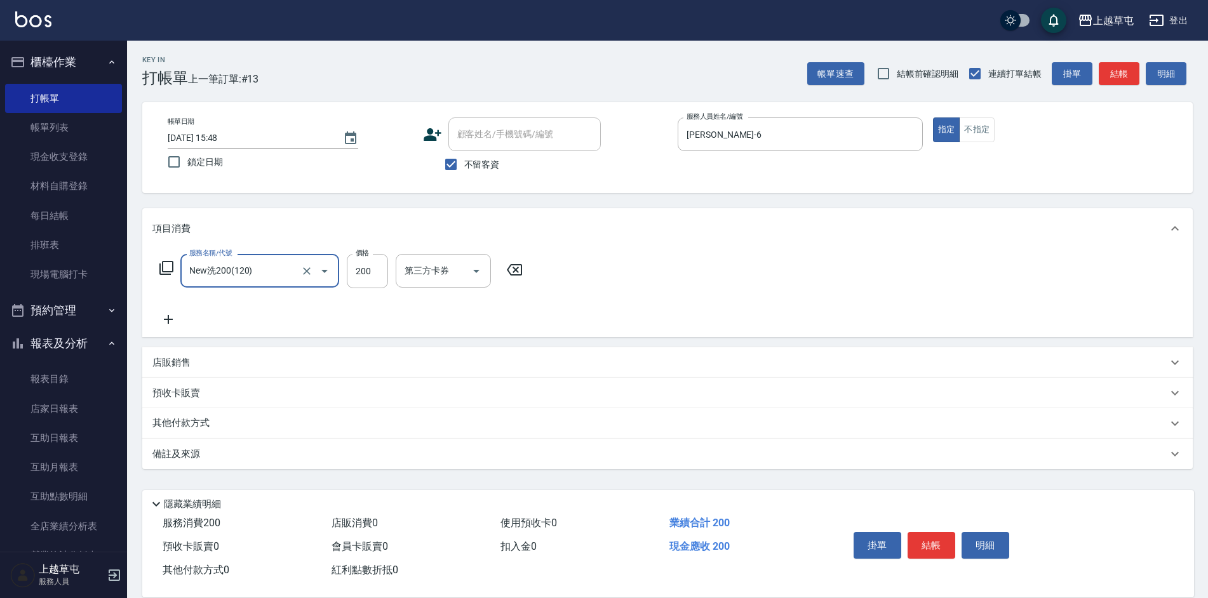
type input "New洗200(120)"
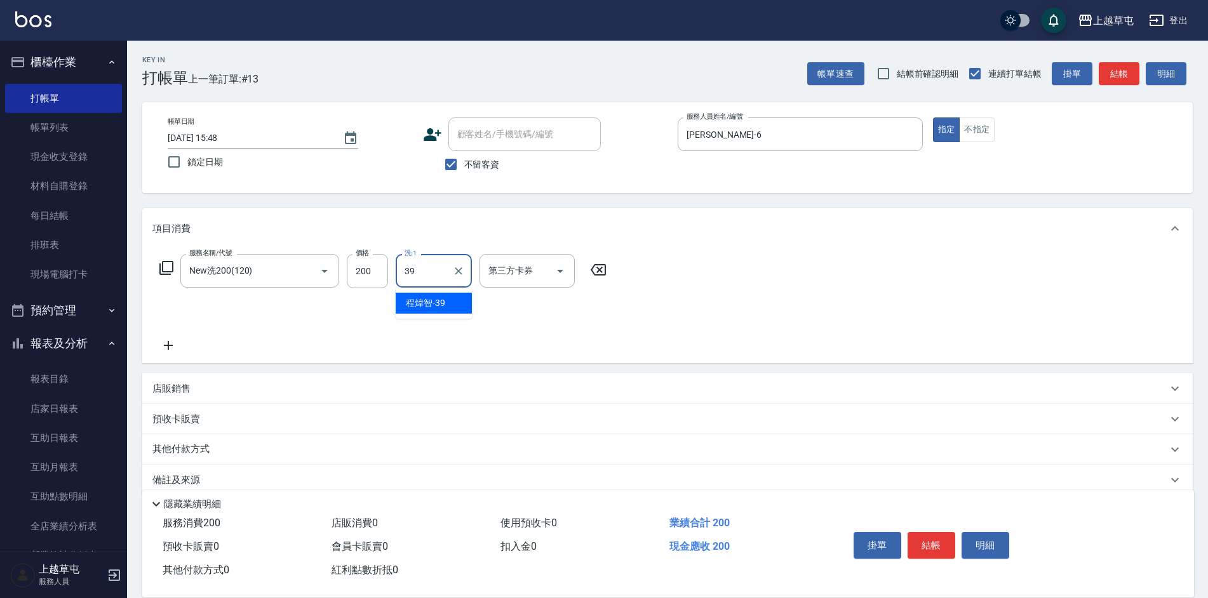
type input "[PERSON_NAME]-39"
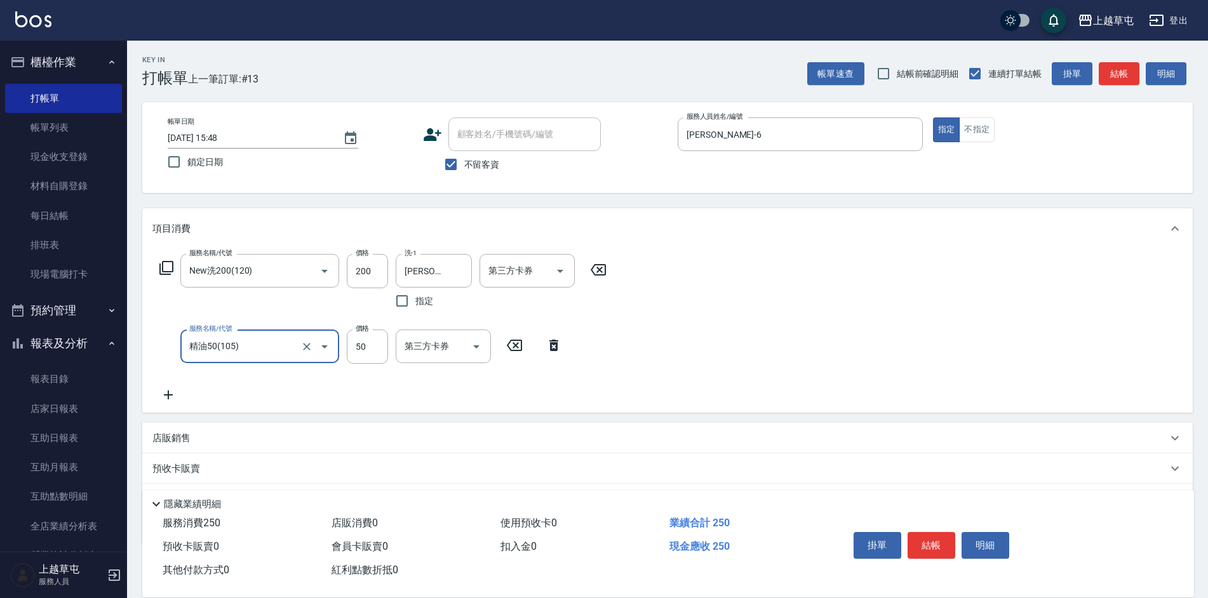
type input "精油50(105)"
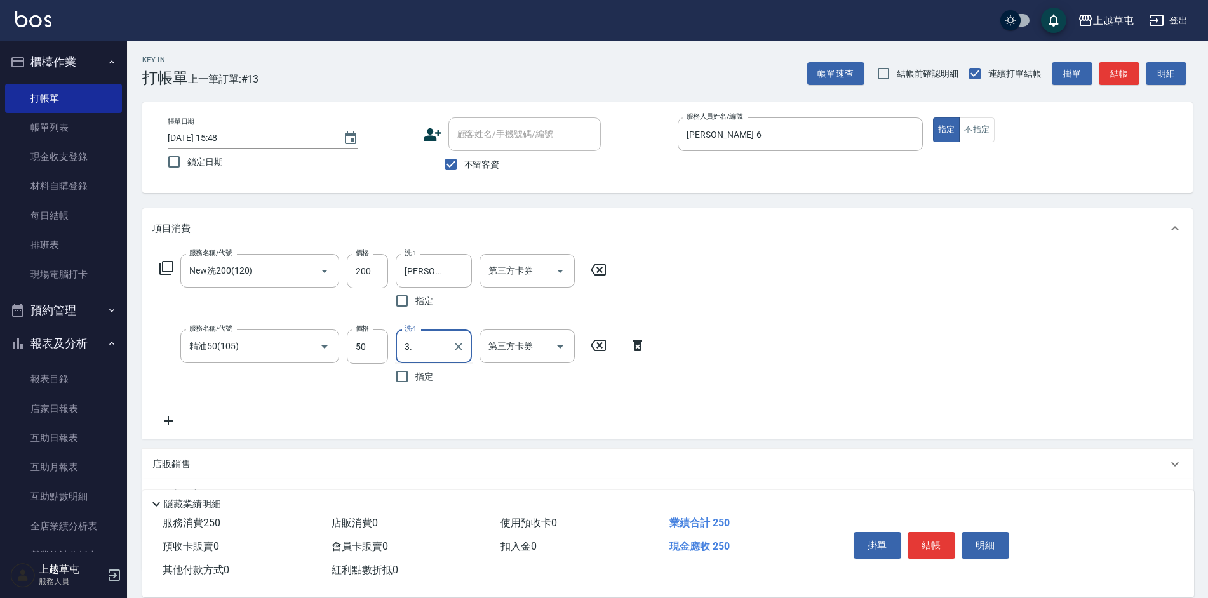
type input "3"
type input "[PERSON_NAME]-39"
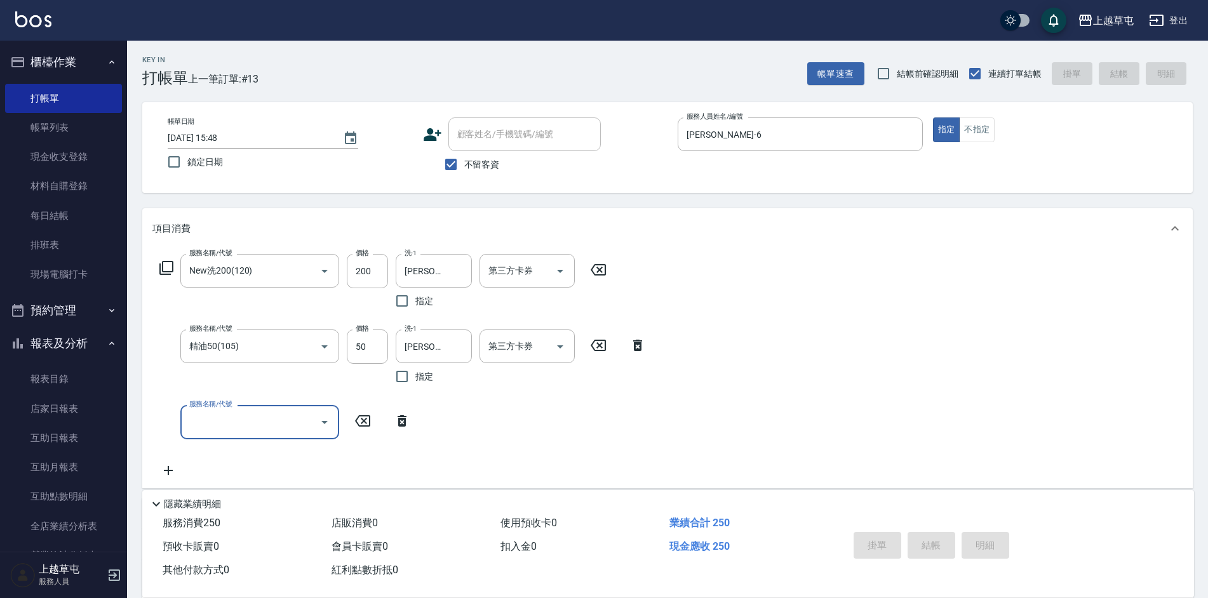
type input "[DATE] 15:49"
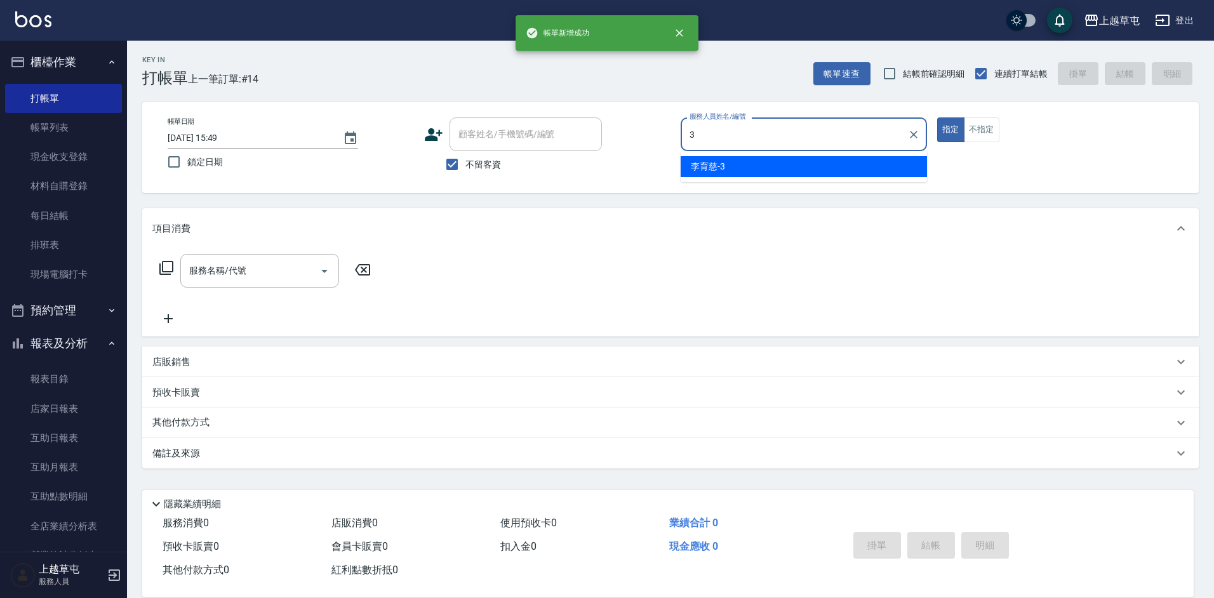
type input "[PERSON_NAME]-3"
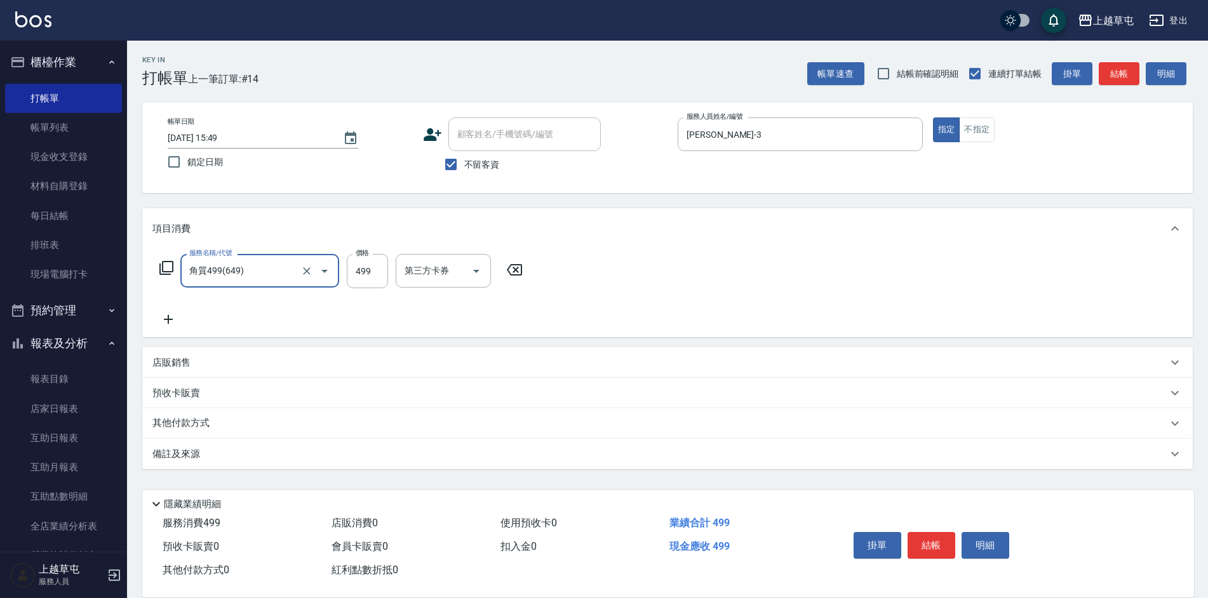
type input "角質499(649)"
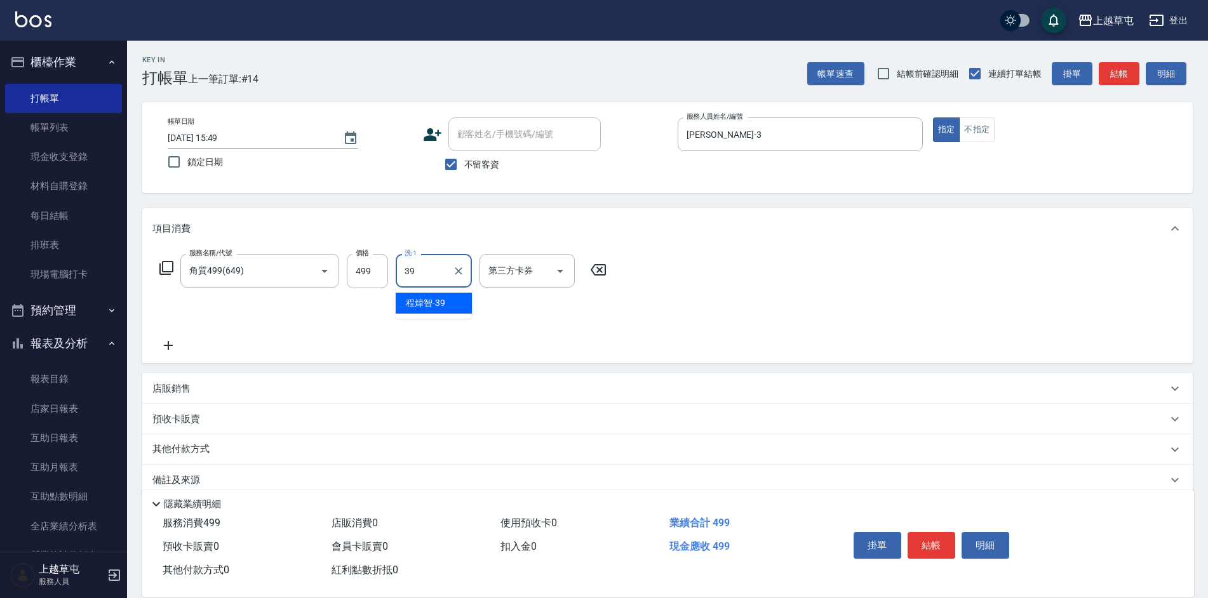
type input "[PERSON_NAME]-39"
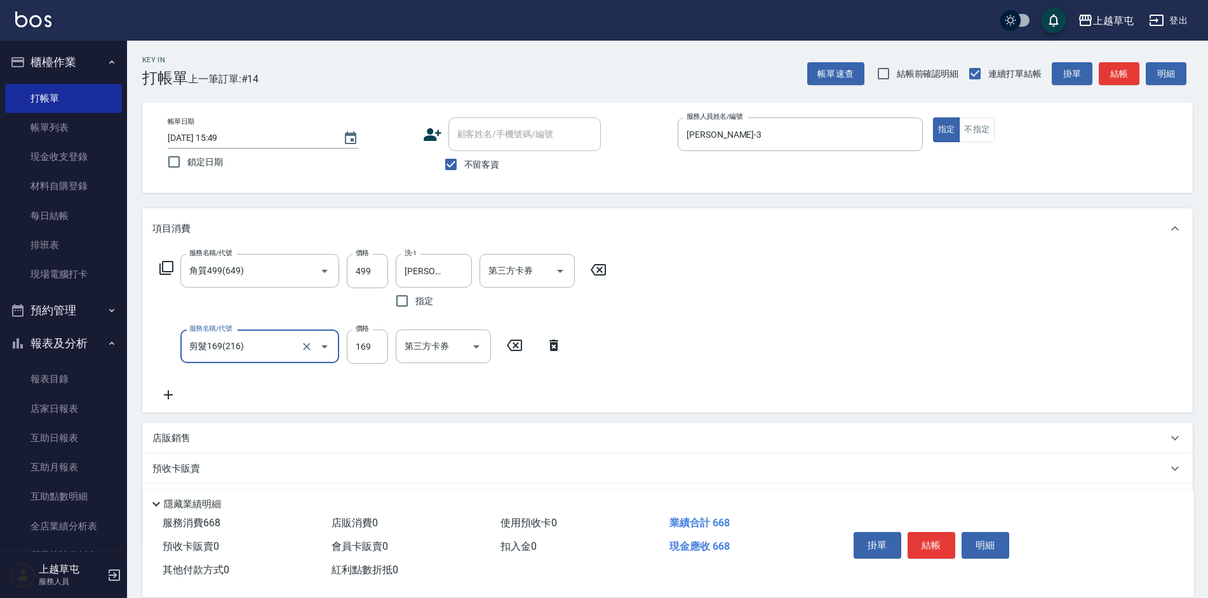
type input "剪髮169(216)"
type input "250"
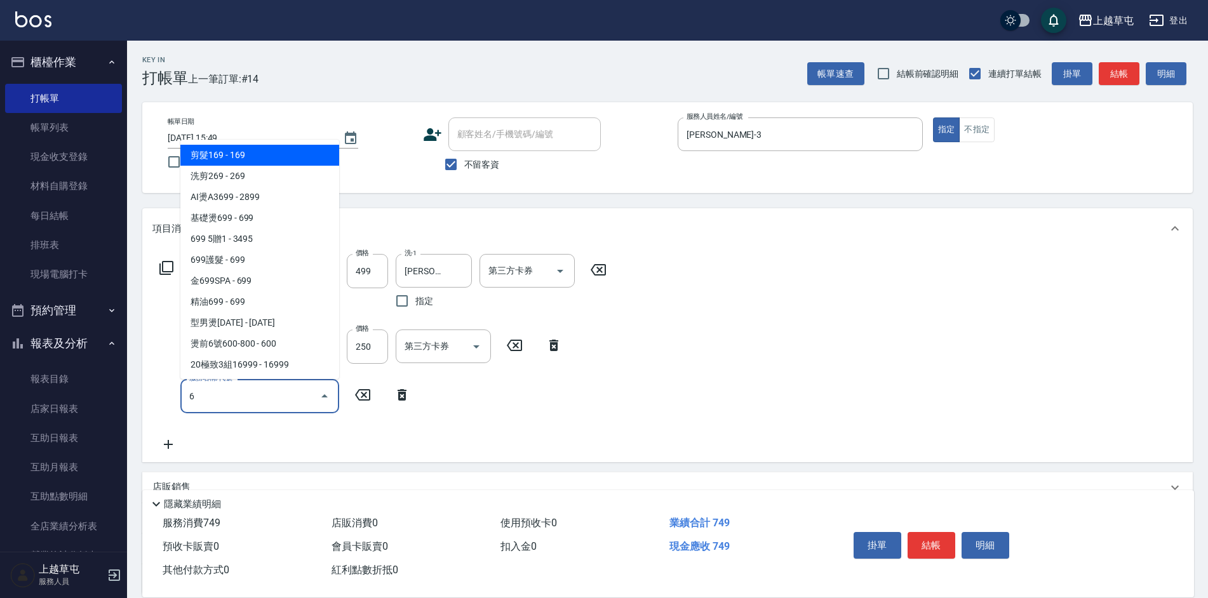
type input "剪髮169(216)"
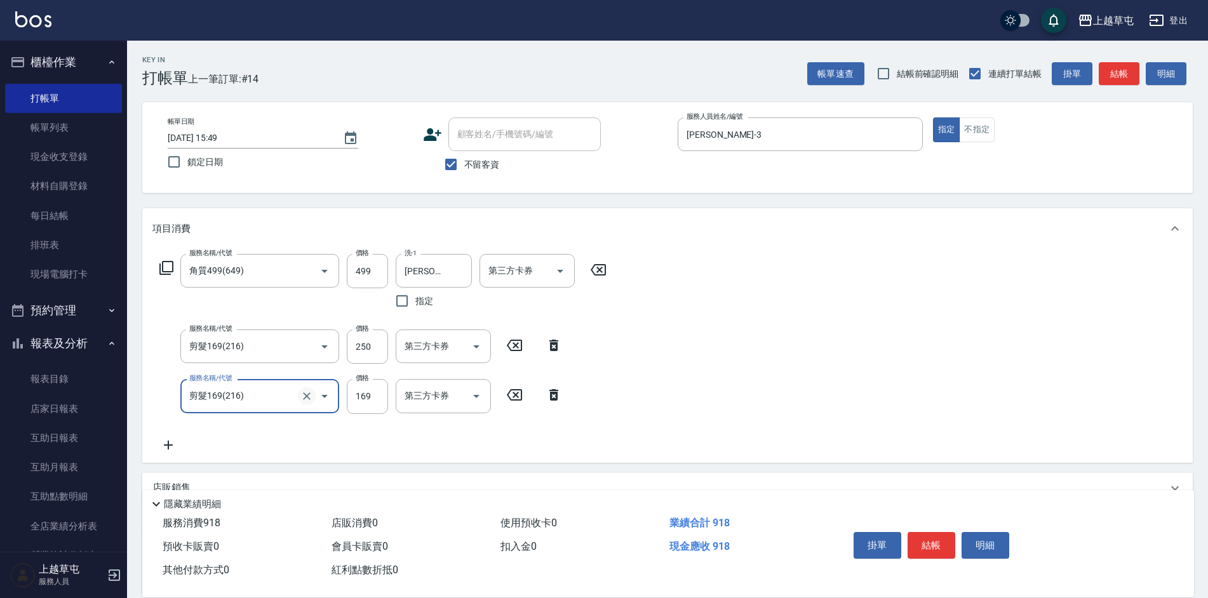
click at [308, 400] on icon "Clear" at bounding box center [306, 396] width 13 height 13
type input "剪髮169(216)"
click at [924, 535] on button "結帳" at bounding box center [931, 545] width 48 height 27
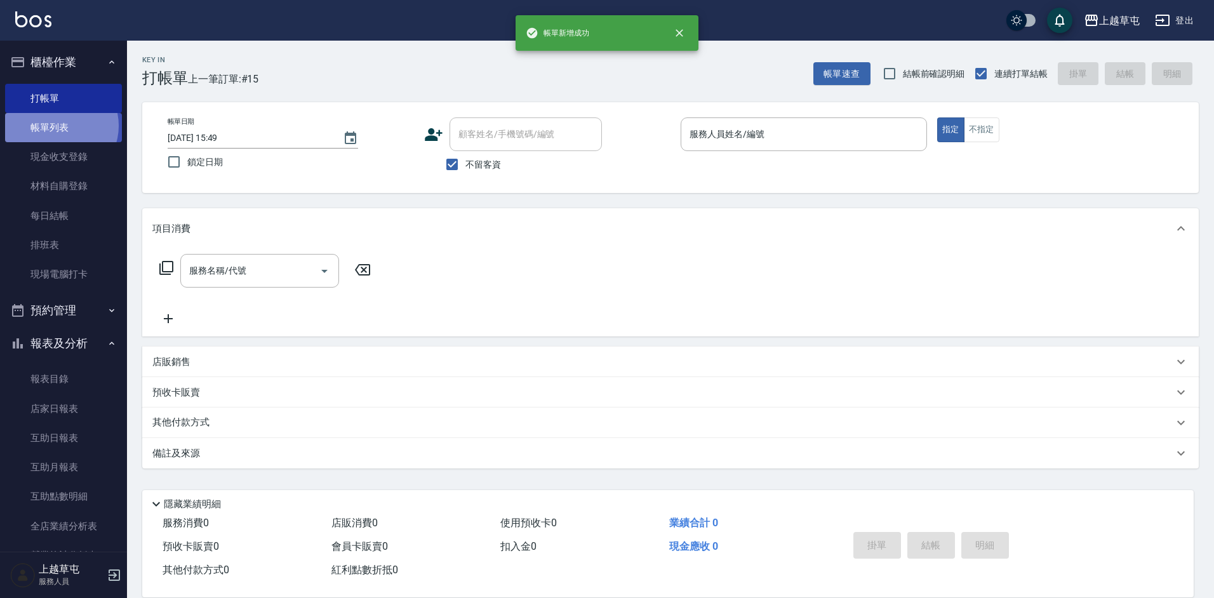
click at [58, 126] on link "帳單列表" at bounding box center [63, 127] width 117 height 29
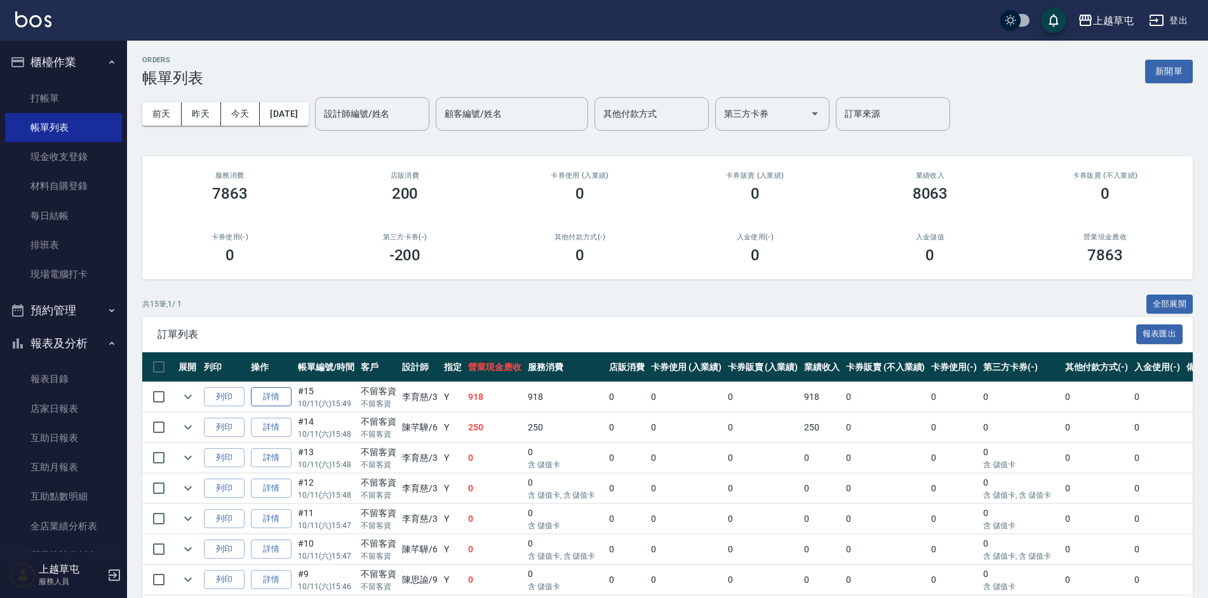
click at [272, 394] on link "詳情" at bounding box center [271, 397] width 41 height 20
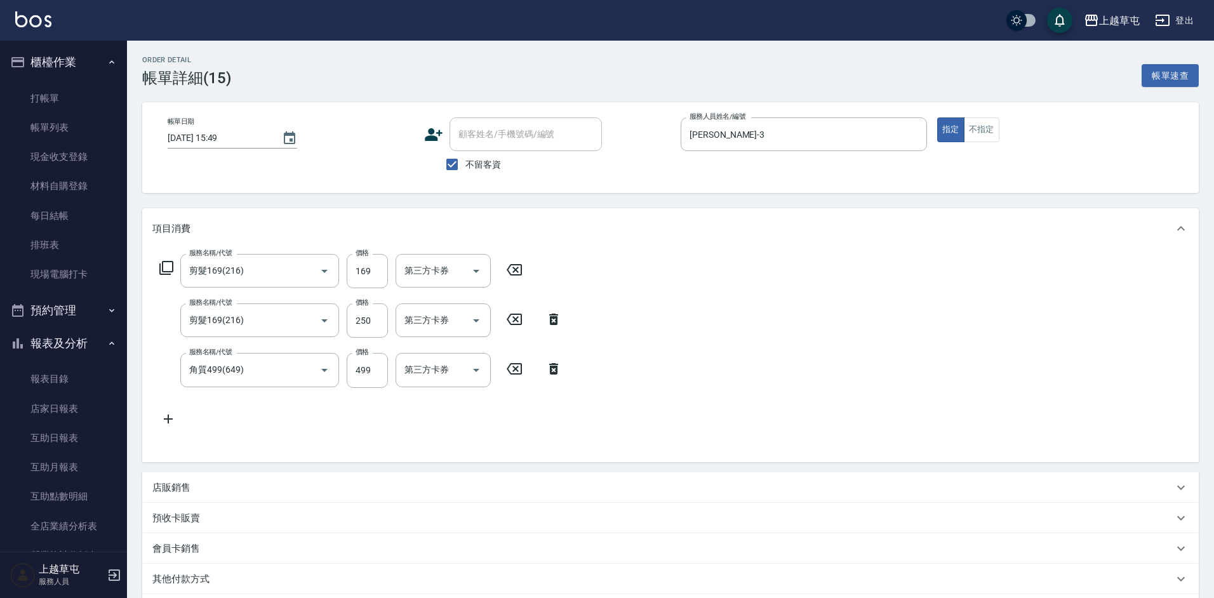
checkbox input "true"
type input "[PERSON_NAME]-3"
type input "剪髮169(216)"
type input "角質499(649)"
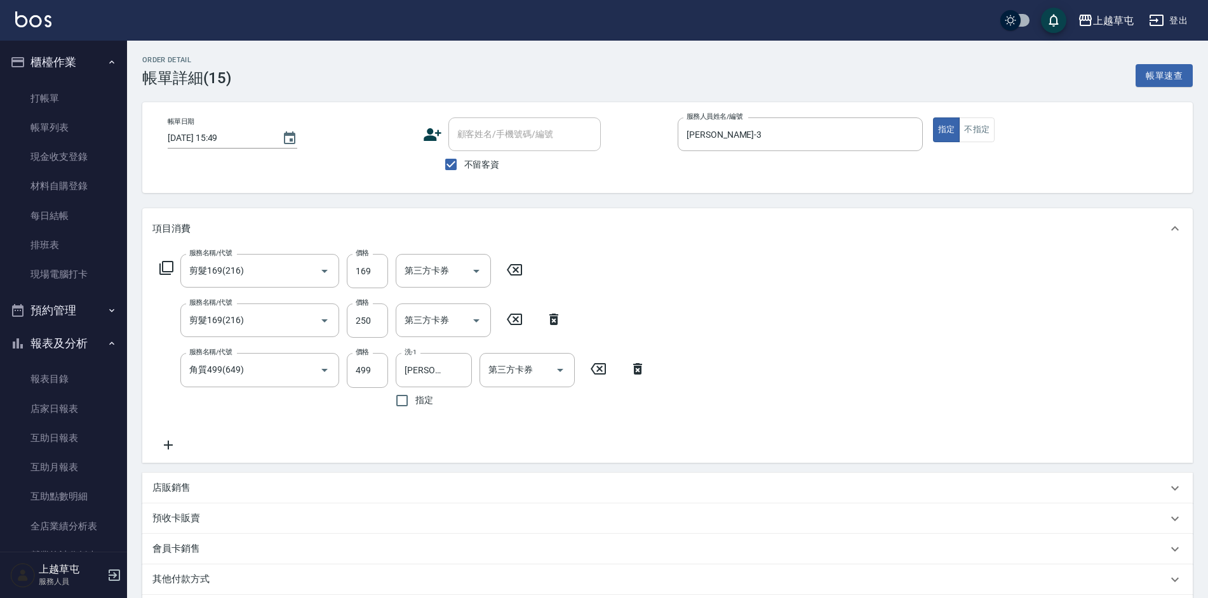
click at [512, 274] on icon at bounding box center [514, 269] width 32 height 15
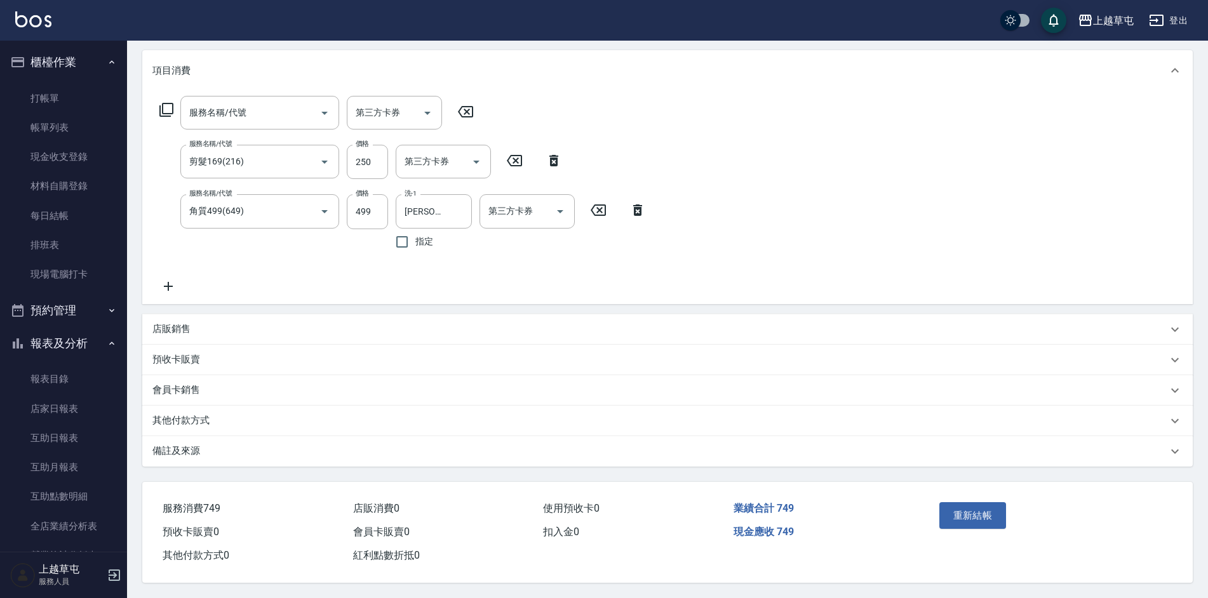
scroll to position [164, 0]
click at [970, 502] on button "重新結帳" at bounding box center [972, 515] width 67 height 27
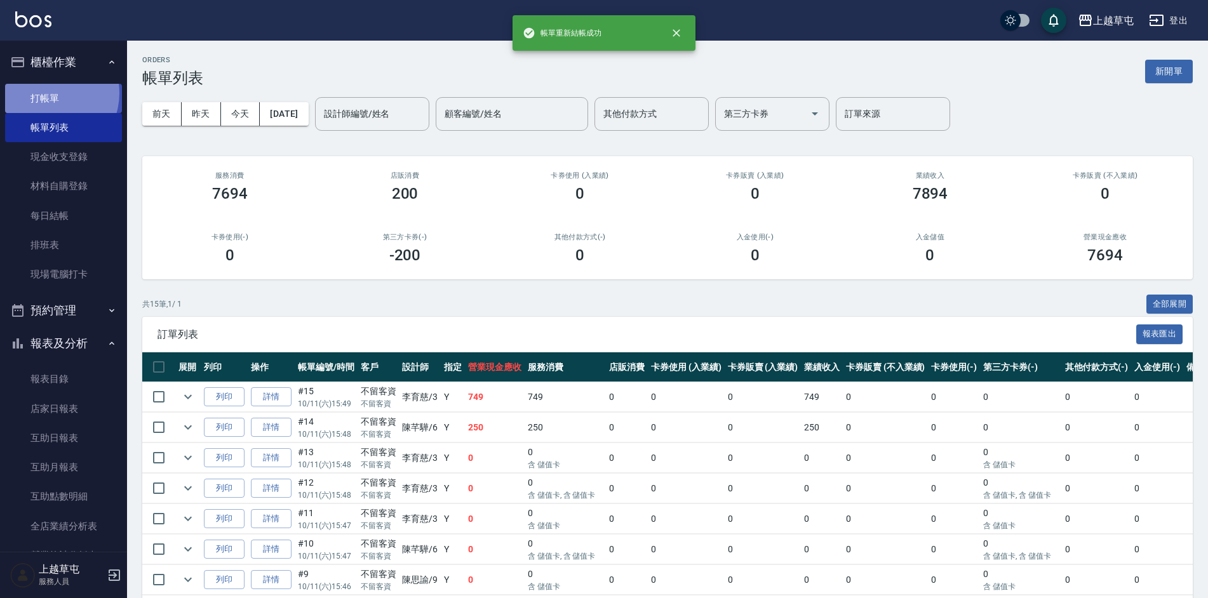
click at [46, 93] on link "打帳單" at bounding box center [63, 98] width 117 height 29
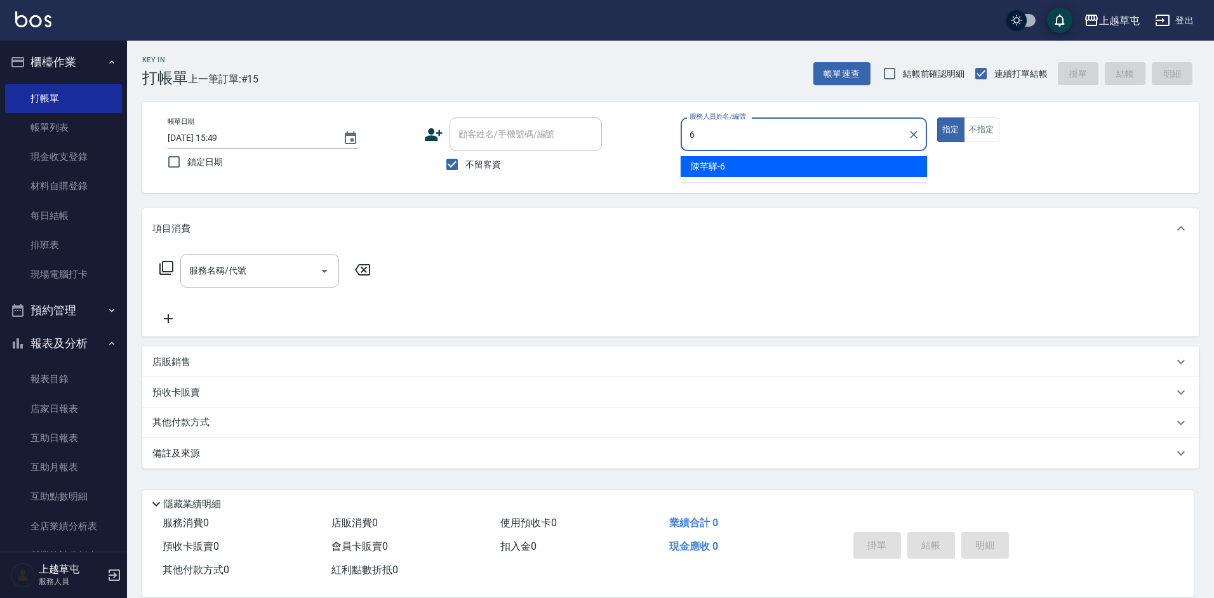
type input "[PERSON_NAME]-6"
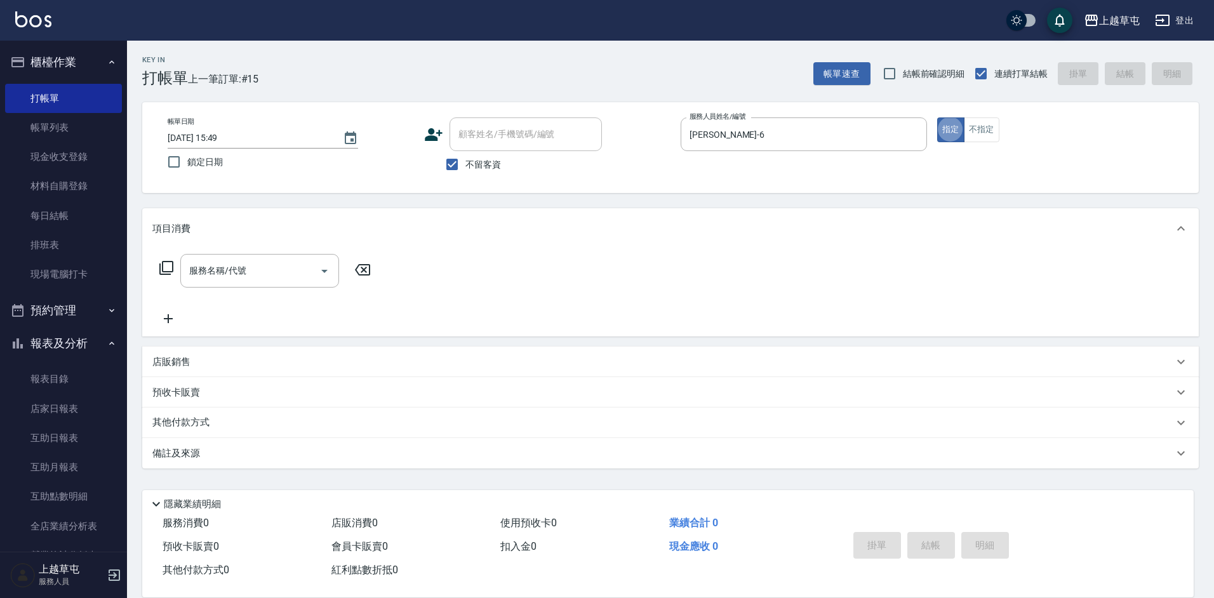
type button "true"
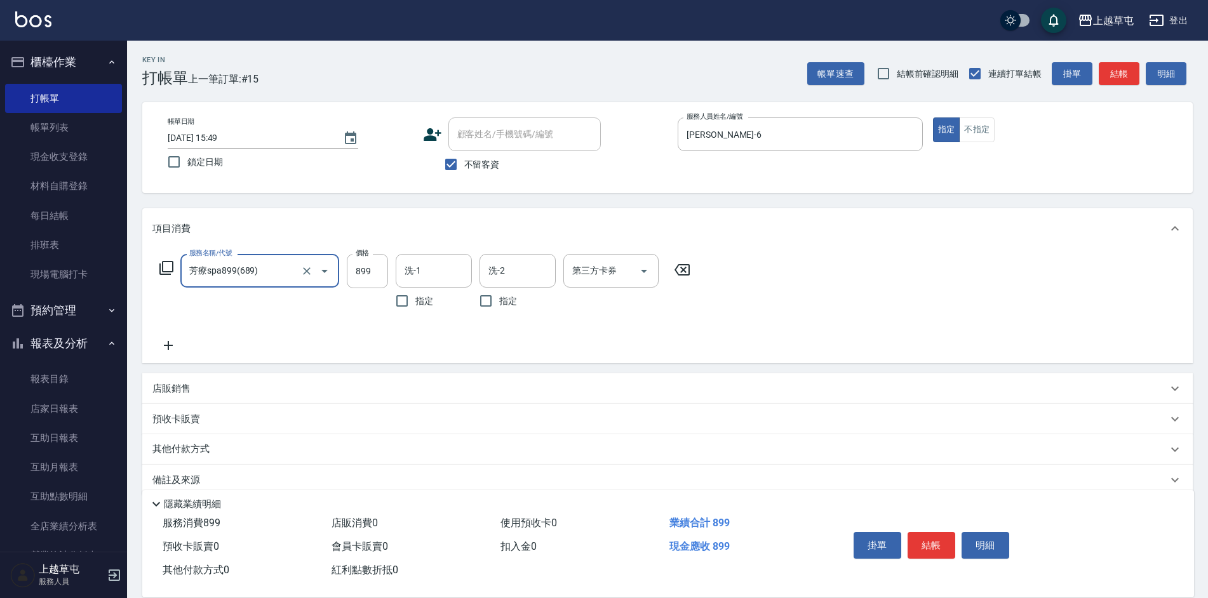
type input "芳療spa899(689)"
type input "[PERSON_NAME]-39"
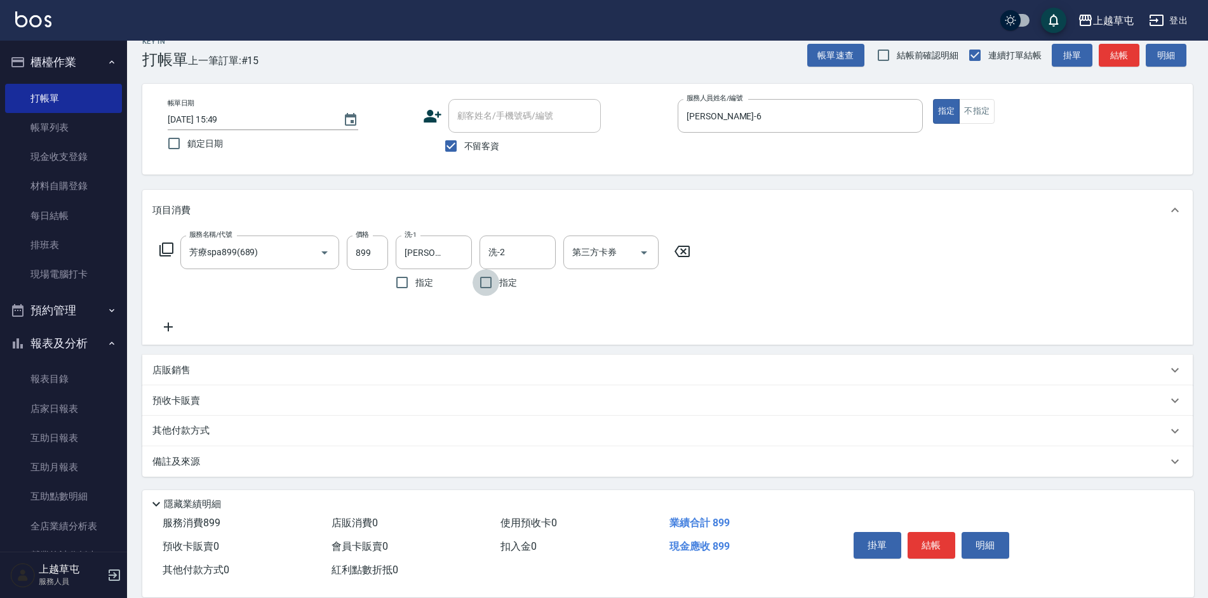
scroll to position [19, 0]
type input "儲值卡"
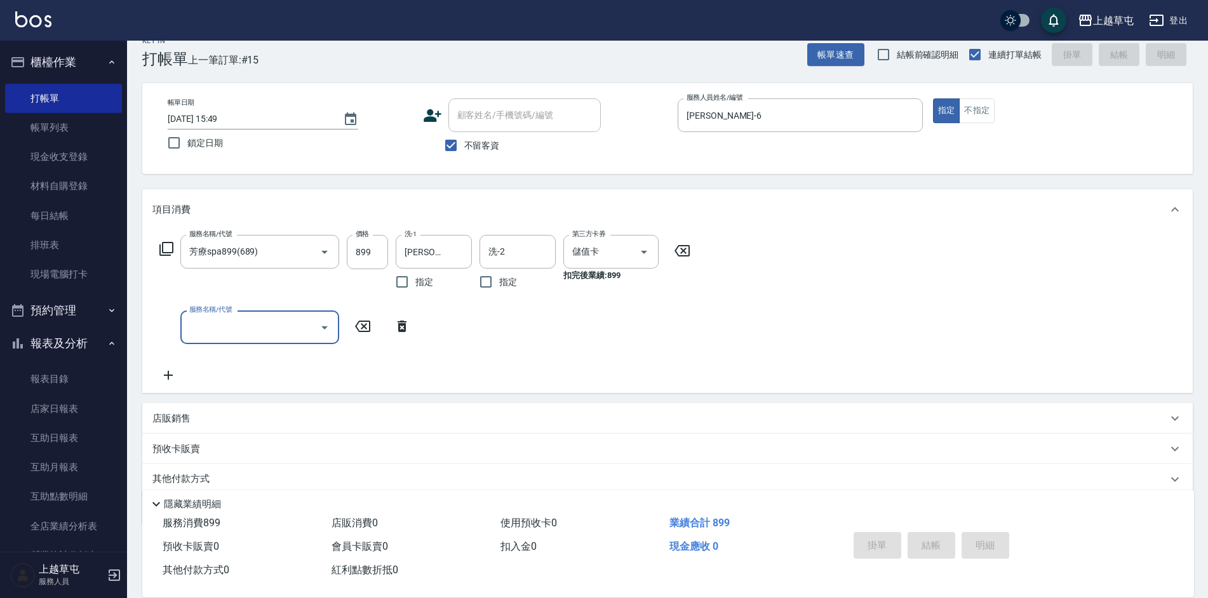
type input "[DATE] 15:50"
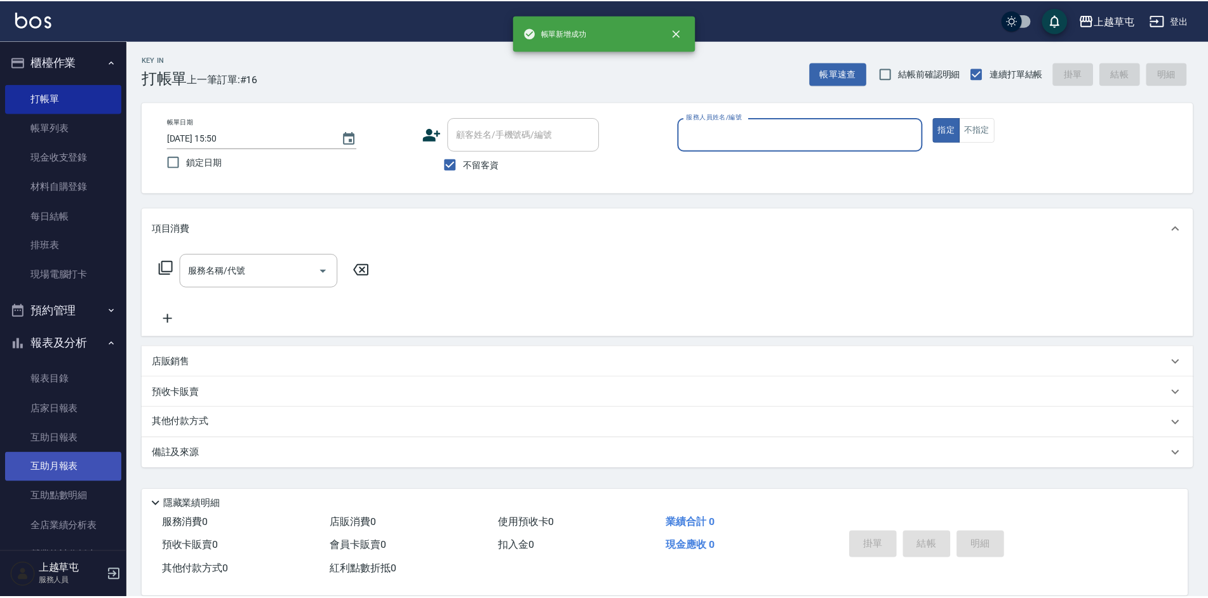
scroll to position [189, 0]
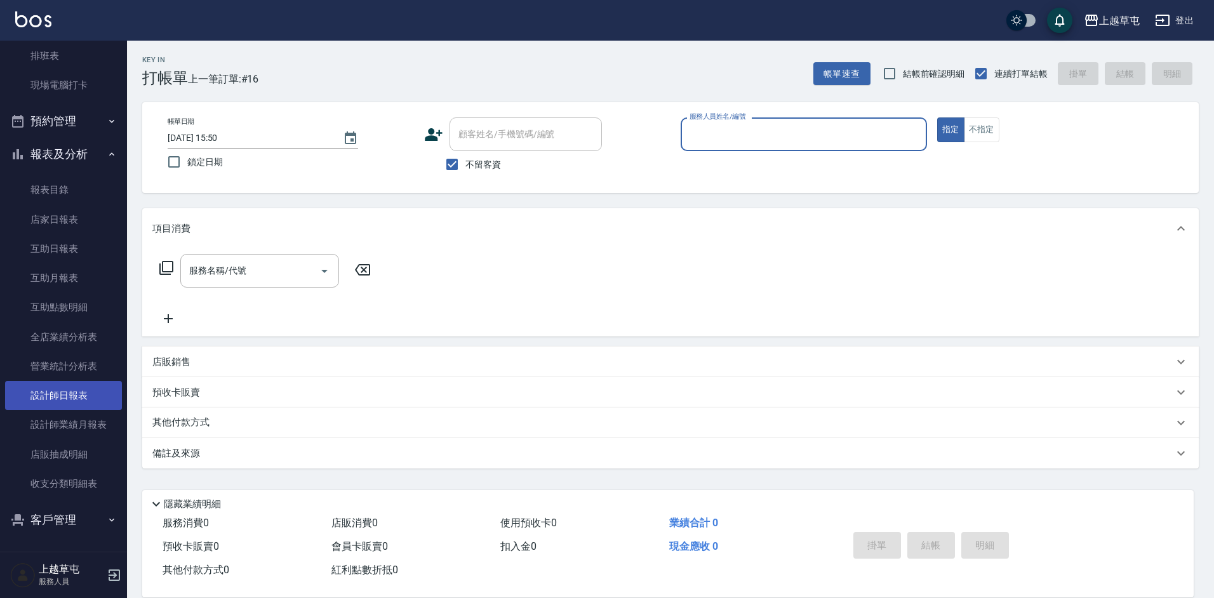
click at [79, 394] on link "設計師日報表" at bounding box center [63, 395] width 117 height 29
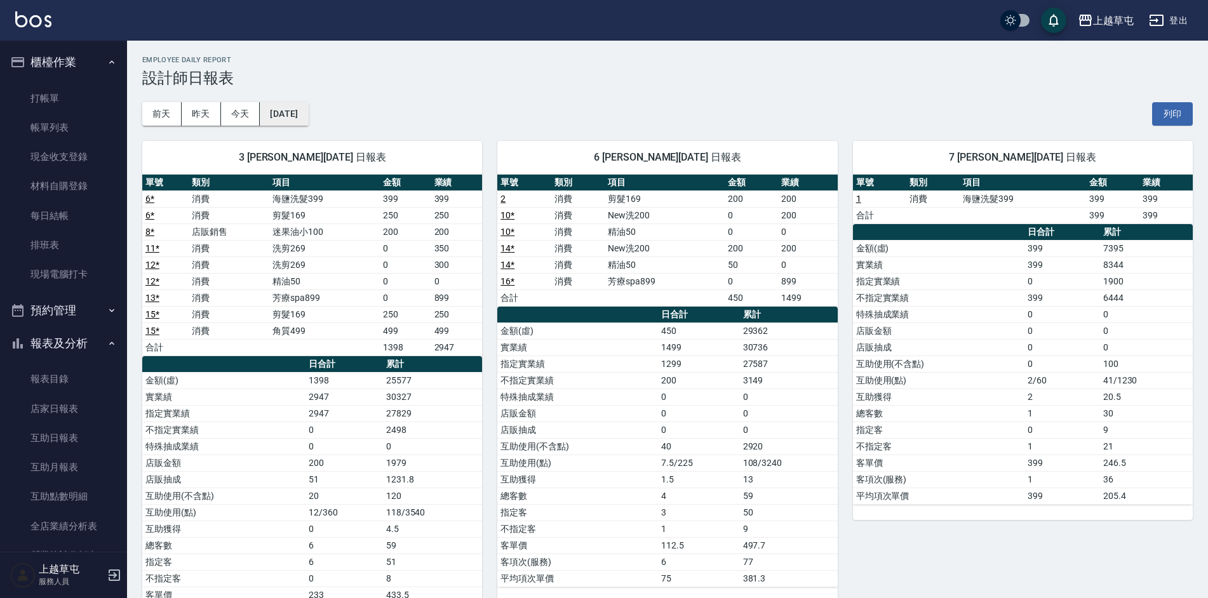
click at [288, 111] on button "[DATE]" at bounding box center [284, 113] width 48 height 23
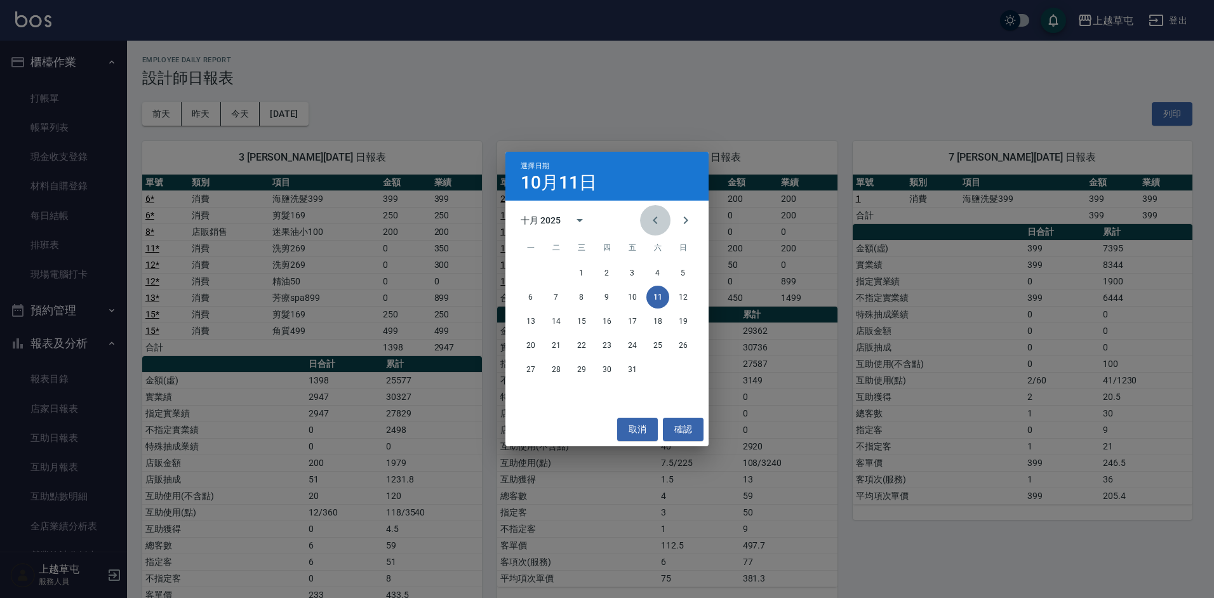
click at [653, 225] on icon "Previous month" at bounding box center [655, 220] width 15 height 15
click at [555, 371] on button "30" at bounding box center [556, 369] width 23 height 23
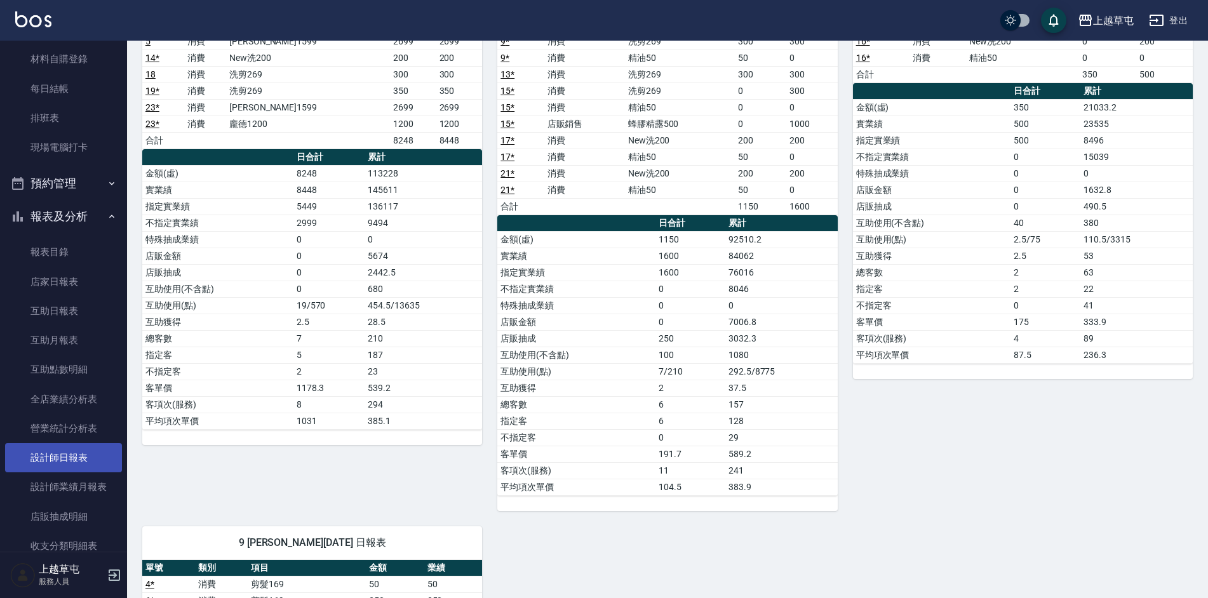
scroll to position [189, 0]
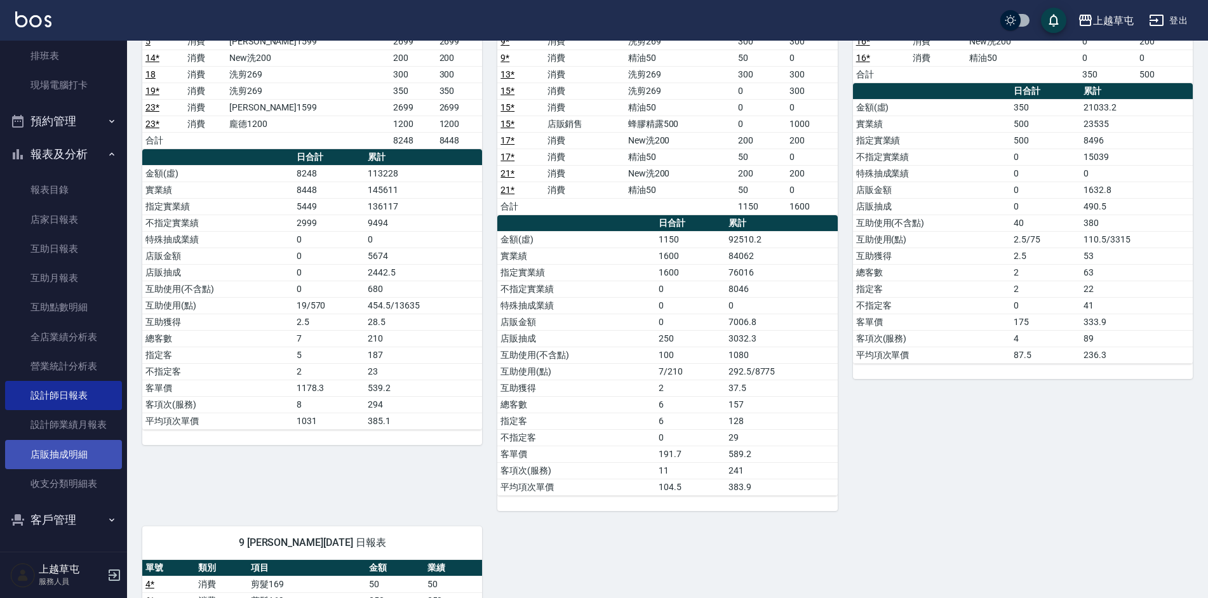
click at [72, 461] on link "店販抽成明細" at bounding box center [63, 454] width 117 height 29
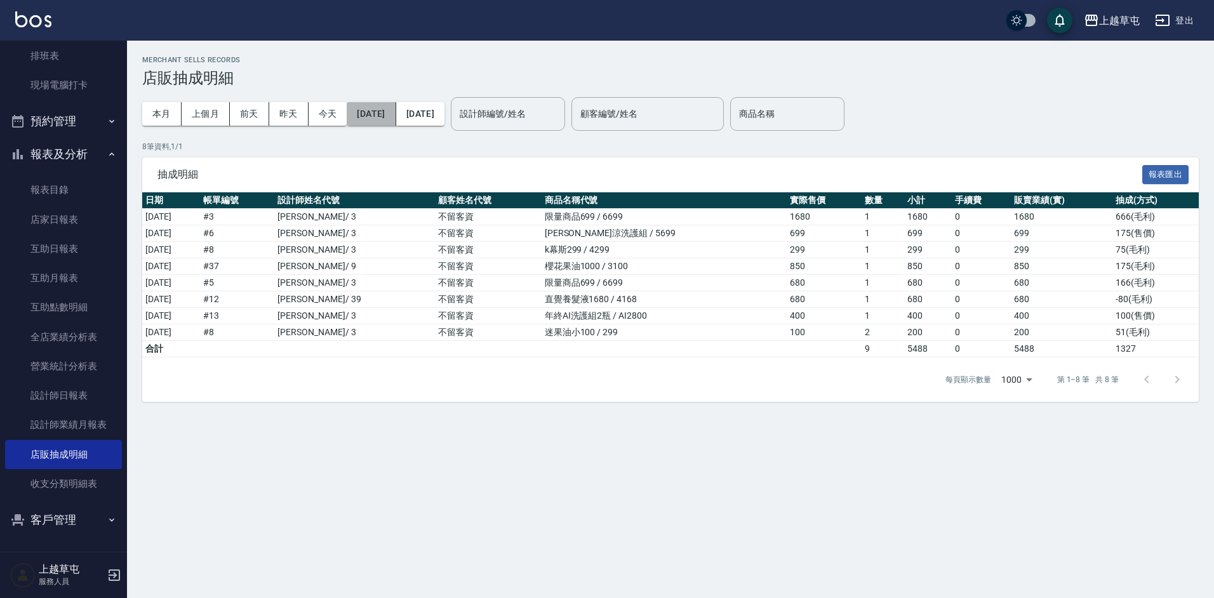
click at [386, 112] on button "[DATE]" at bounding box center [371, 113] width 49 height 23
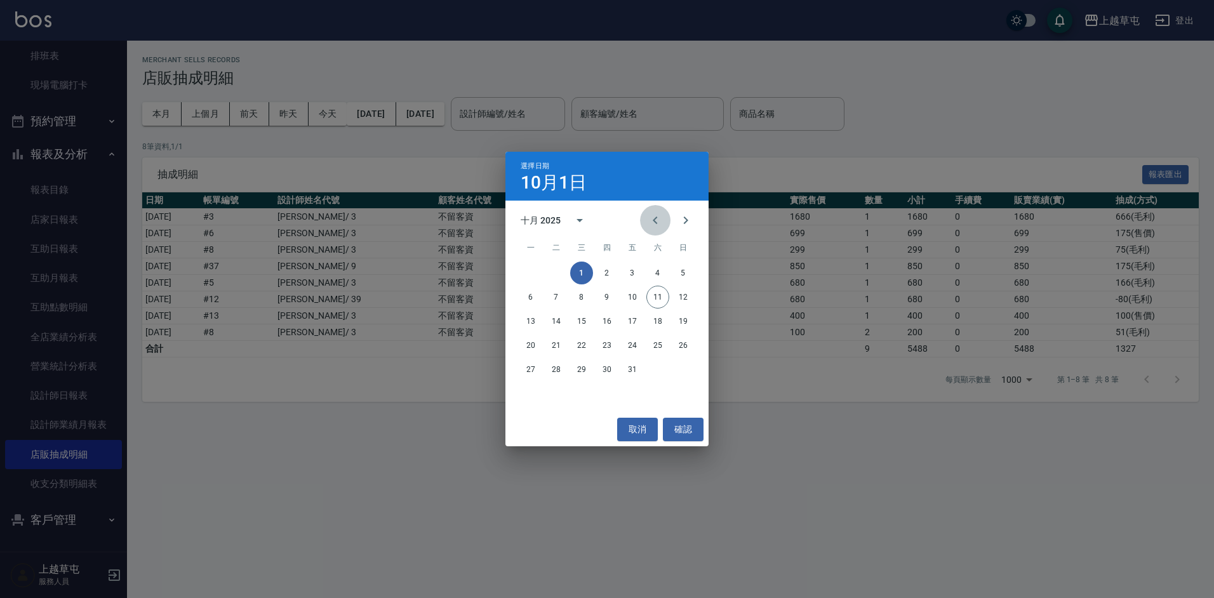
click at [655, 220] on icon "Previous month" at bounding box center [655, 220] width 15 height 15
click at [560, 373] on button "30" at bounding box center [556, 369] width 23 height 23
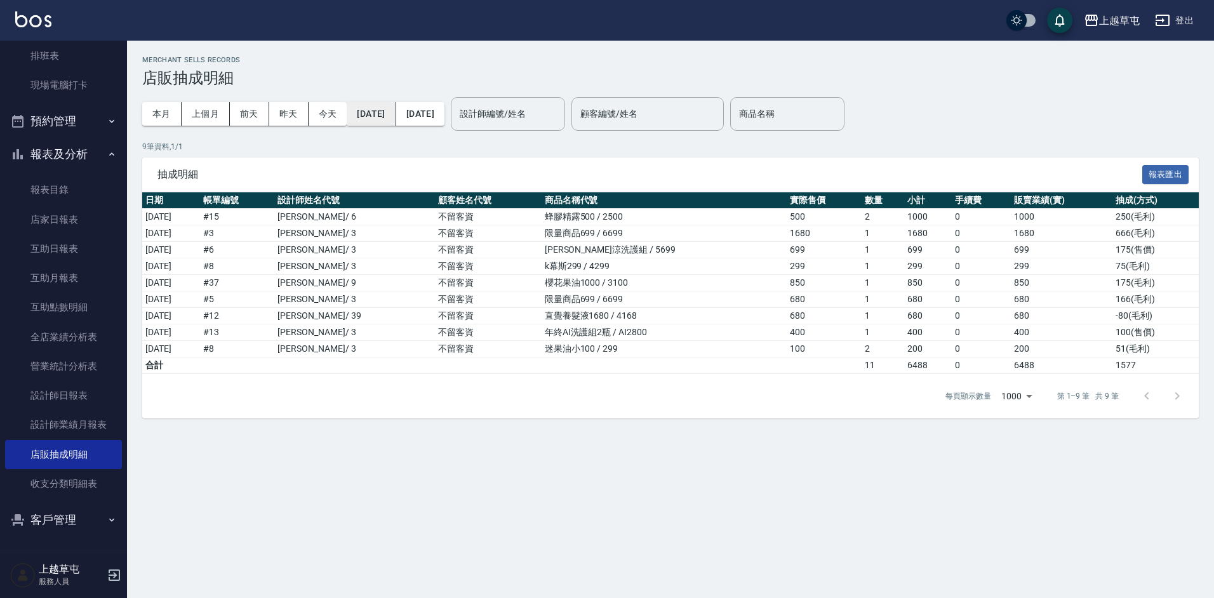
click at [383, 113] on button "[DATE]" at bounding box center [371, 113] width 49 height 23
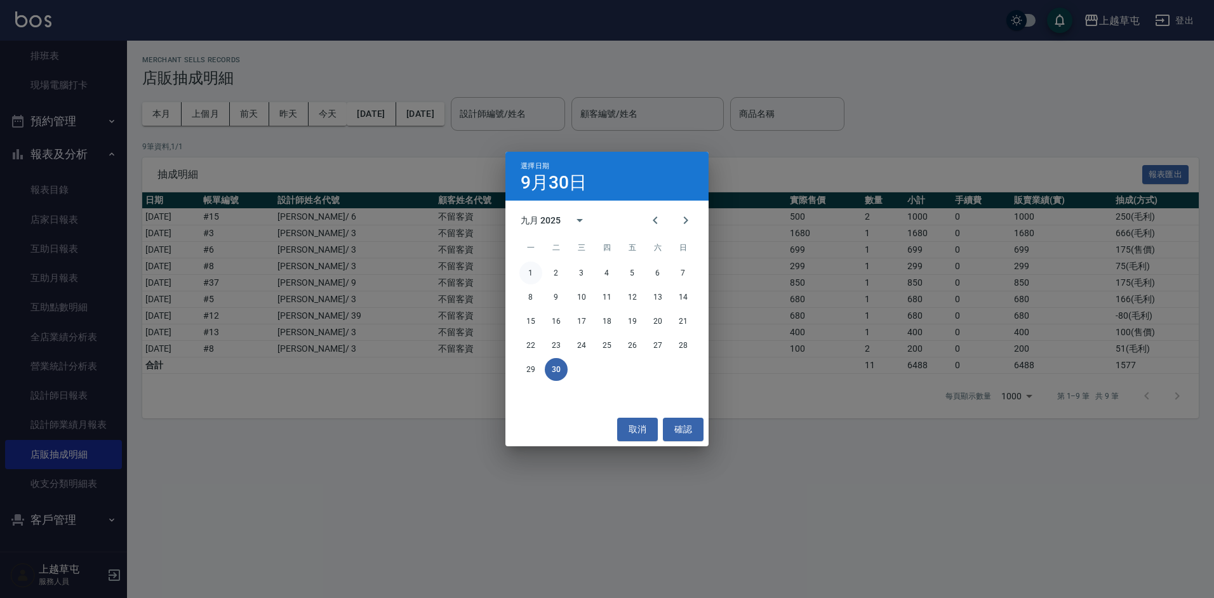
click at [531, 265] on button "1" at bounding box center [530, 273] width 23 height 23
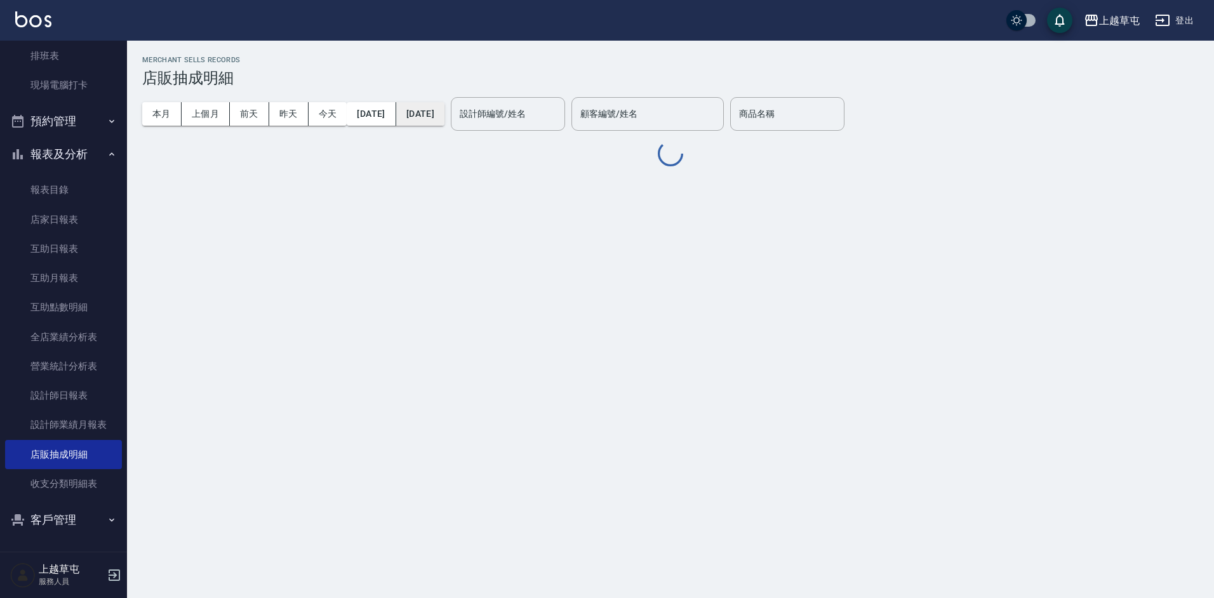
click at [444, 116] on button "[DATE]" at bounding box center [420, 113] width 48 height 23
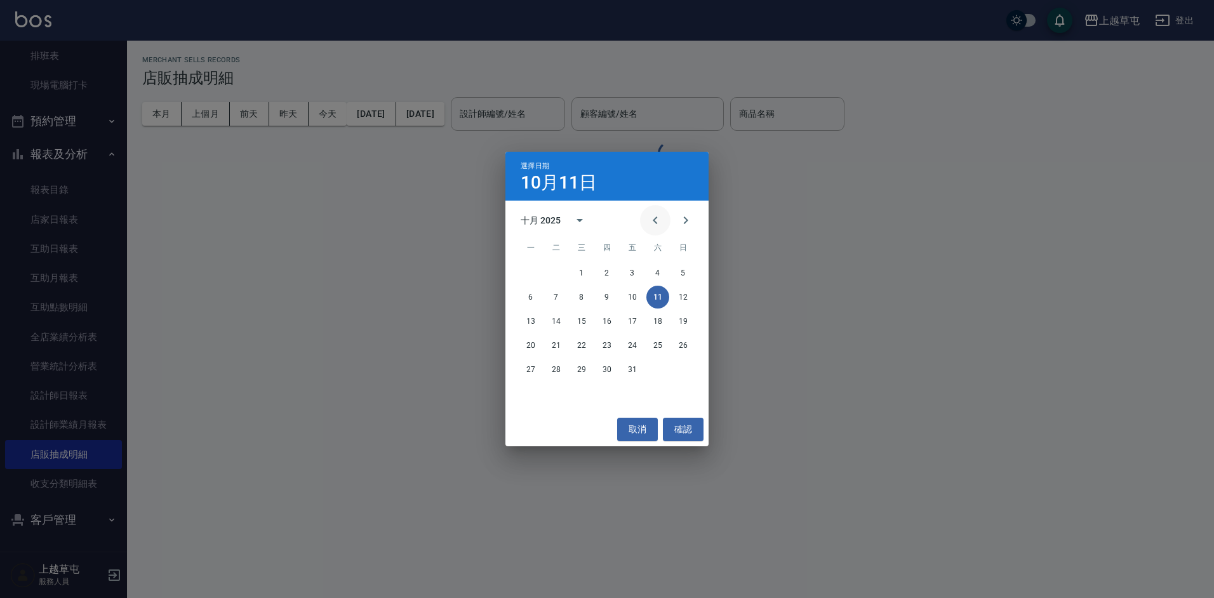
click at [646, 223] on button "Previous month" at bounding box center [655, 220] width 30 height 30
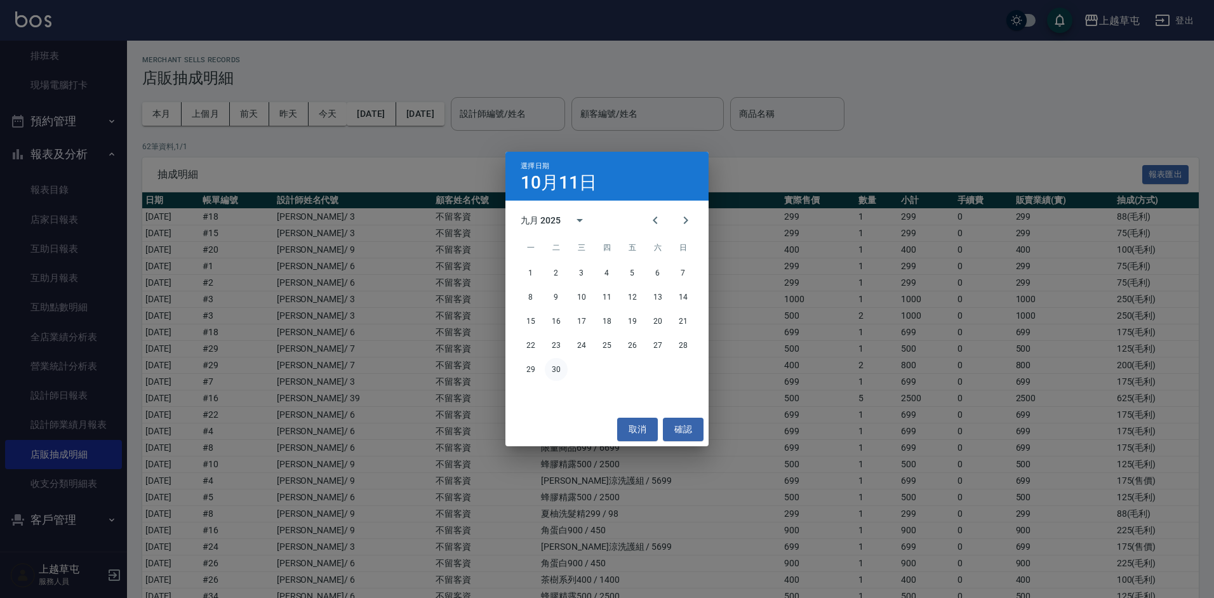
click at [561, 368] on button "30" at bounding box center [556, 369] width 23 height 23
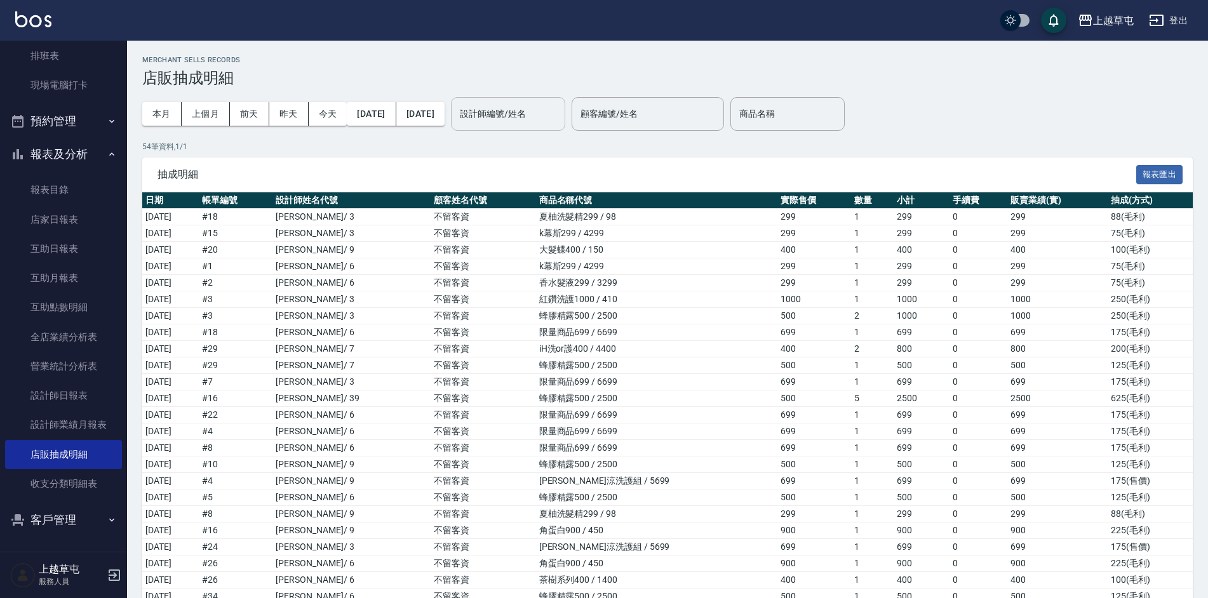
click at [564, 126] on div "設計師編號/姓名" at bounding box center [508, 114] width 114 height 34
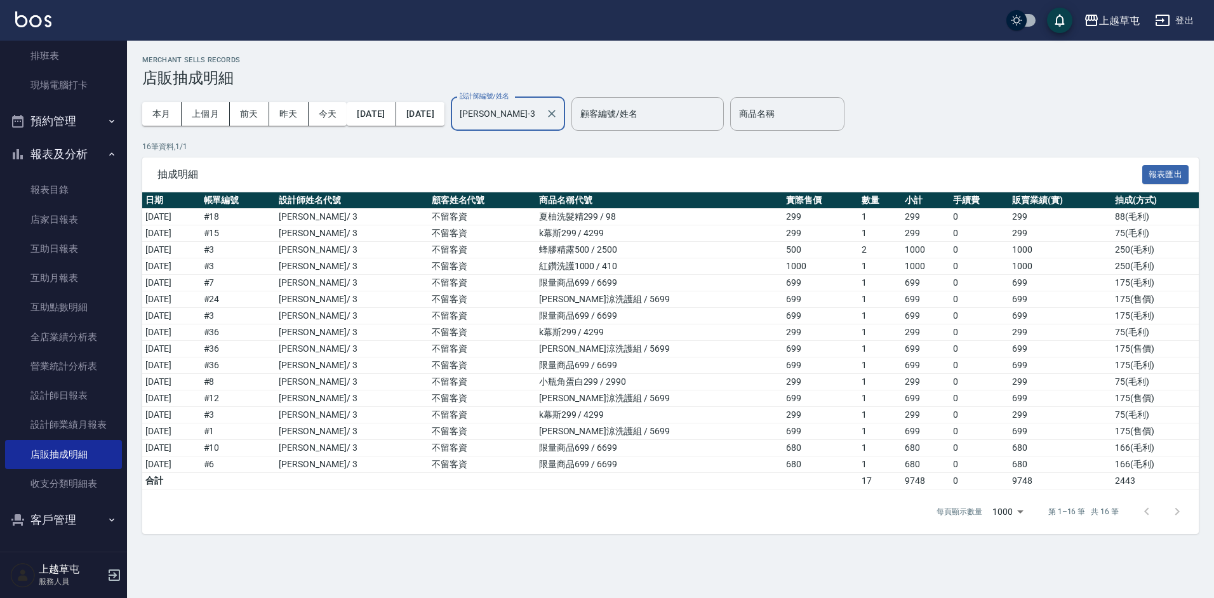
click at [565, 117] on div "[PERSON_NAME]3 設計師編號/姓名" at bounding box center [508, 114] width 114 height 34
type input "[PERSON_NAME]"
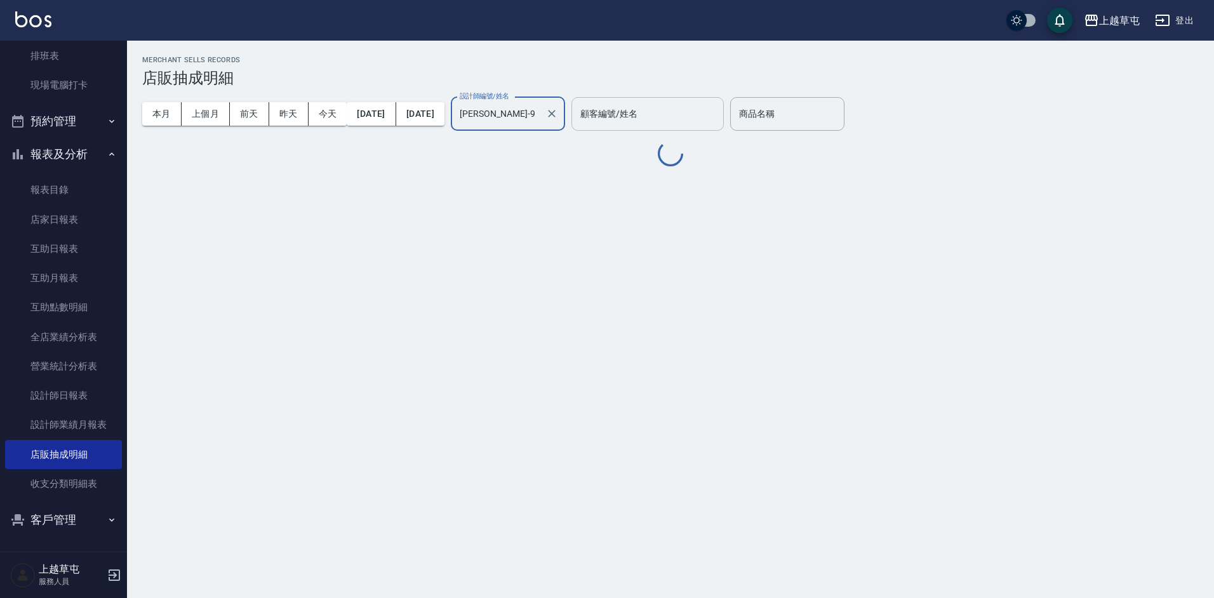
type input "[PERSON_NAME]-9"
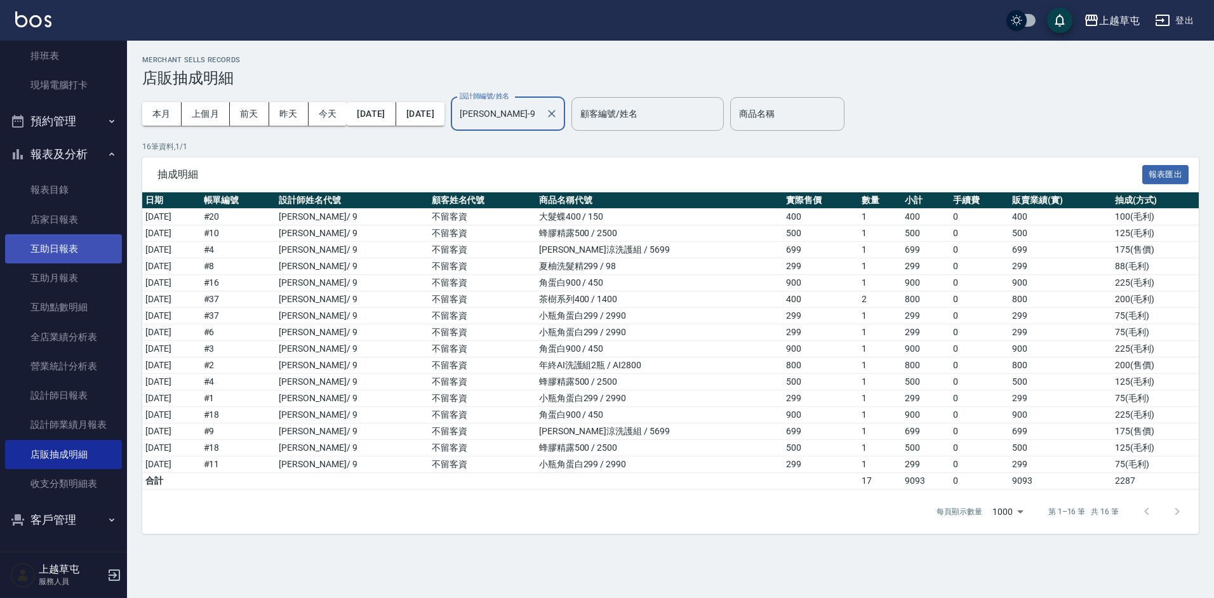
click at [56, 253] on link "互助日報表" at bounding box center [63, 248] width 117 height 29
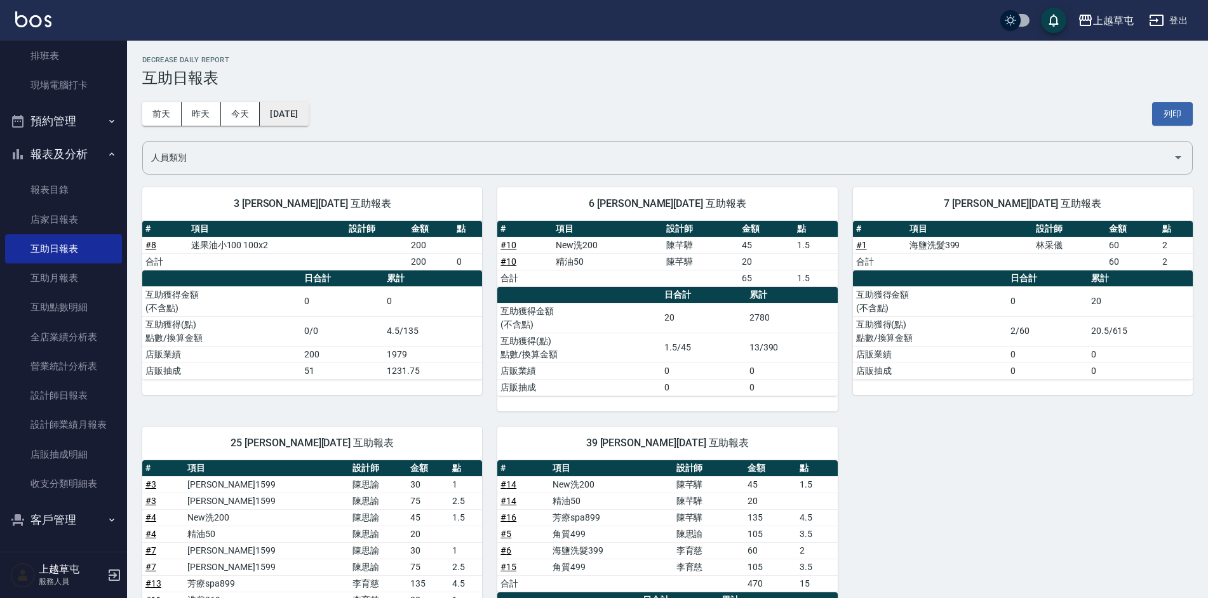
click at [292, 112] on button "[DATE]" at bounding box center [284, 113] width 48 height 23
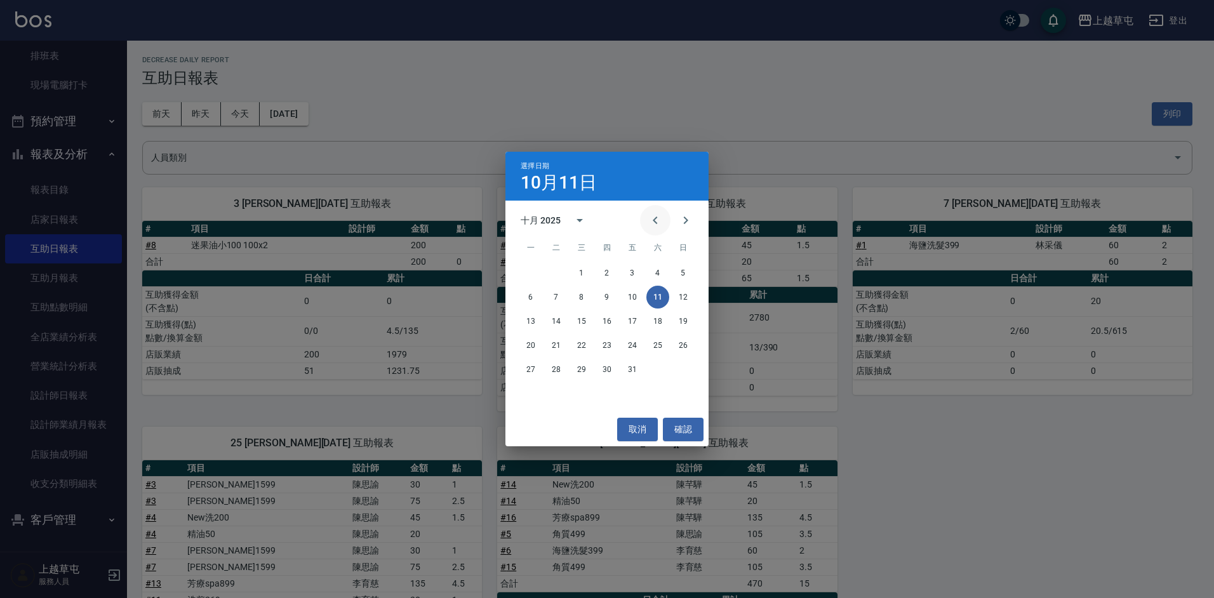
click at [660, 222] on icon "Previous month" at bounding box center [655, 220] width 15 height 15
click at [558, 371] on button "30" at bounding box center [556, 369] width 23 height 23
